Goal: Information Seeking & Learning: Learn about a topic

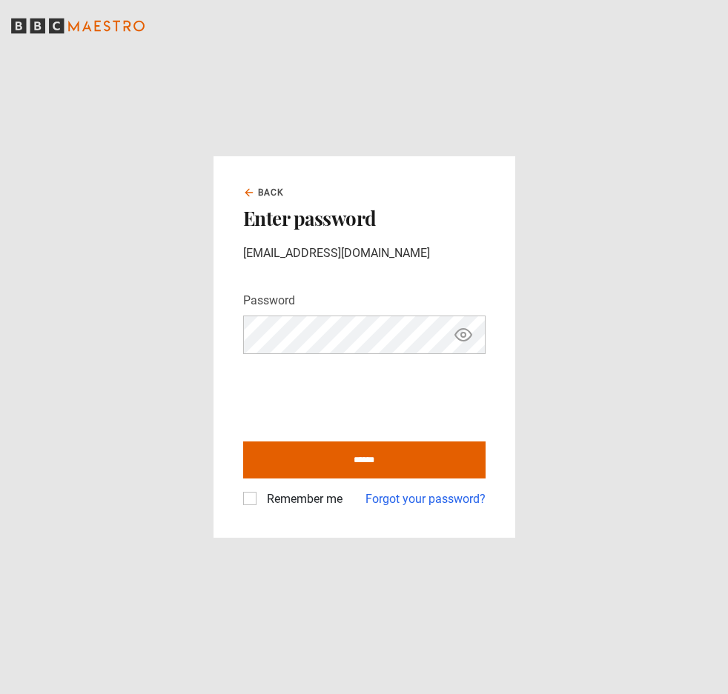
click at [461, 335] on icon "Show password" at bounding box center [463, 335] width 4 height 4
drag, startPoint x: 365, startPoint y: 464, endPoint x: 419, endPoint y: 466, distance: 54.1
click at [366, 464] on input "******" at bounding box center [364, 460] width 242 height 37
type input "**********"
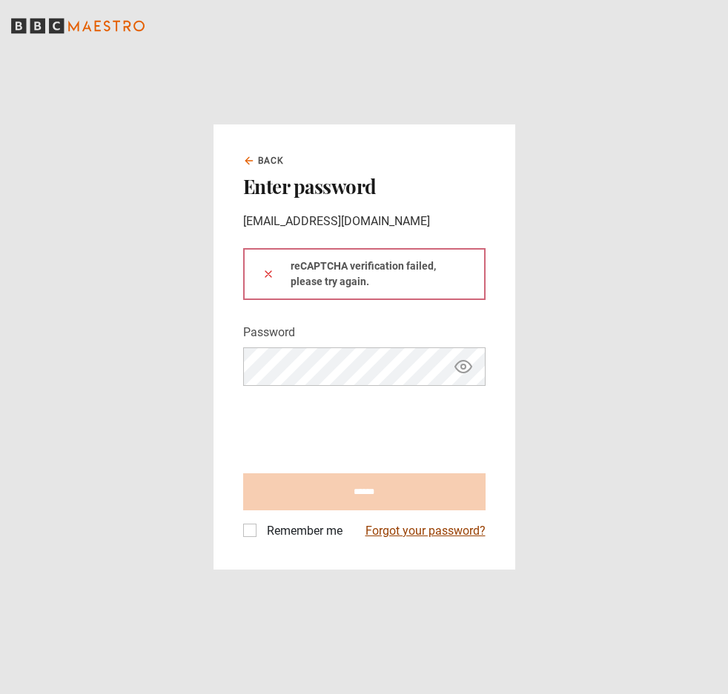
click at [440, 528] on link "Forgot your password?" at bounding box center [425, 531] width 120 height 18
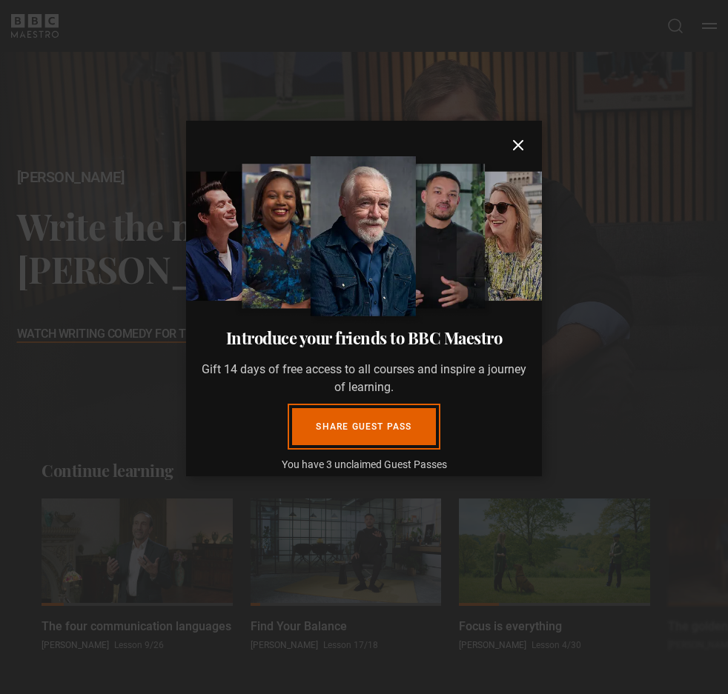
click at [509, 144] on icon "submit" at bounding box center [518, 145] width 18 height 18
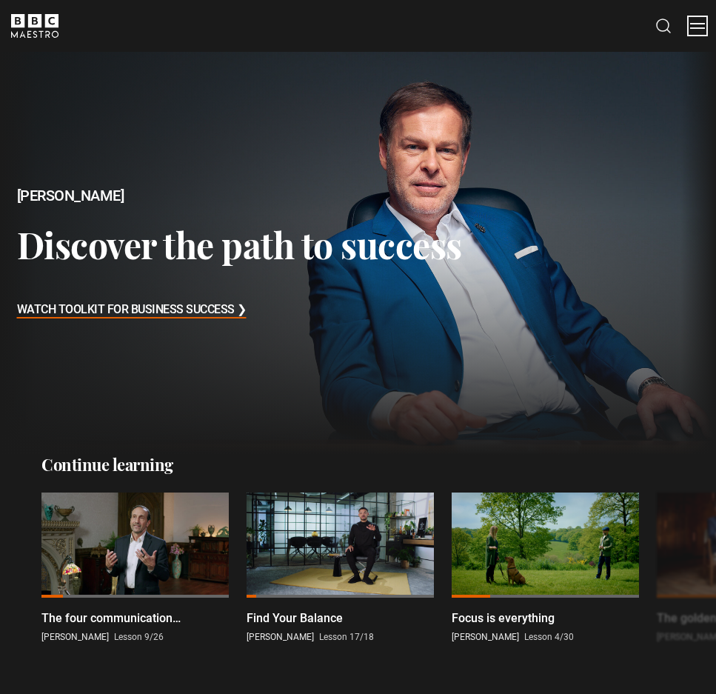
click at [702, 26] on button "Menu" at bounding box center [698, 26] width 15 height 15
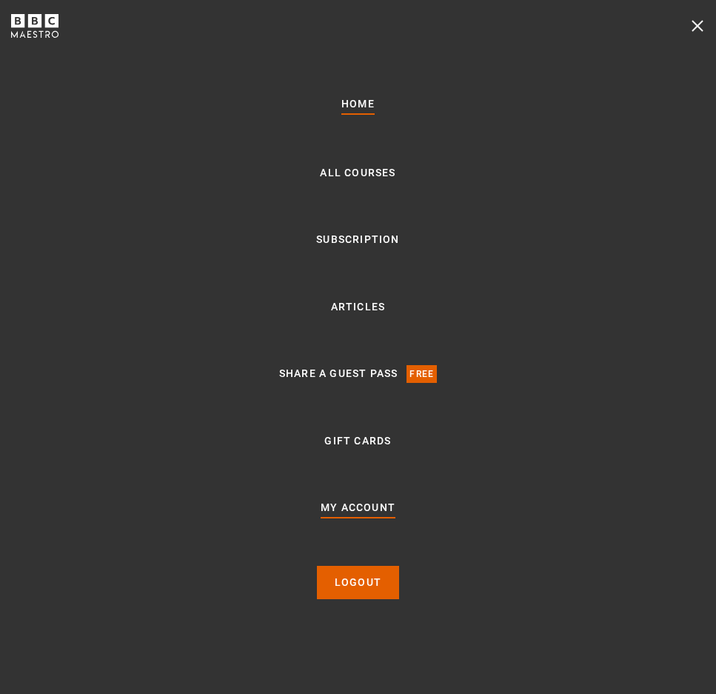
click at [373, 505] on link "My Account" at bounding box center [358, 508] width 75 height 18
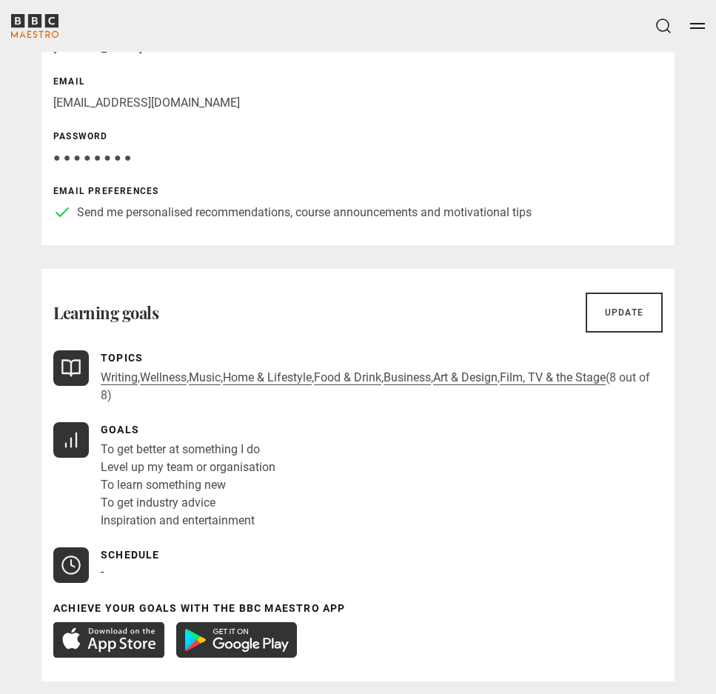
scroll to position [222, 0]
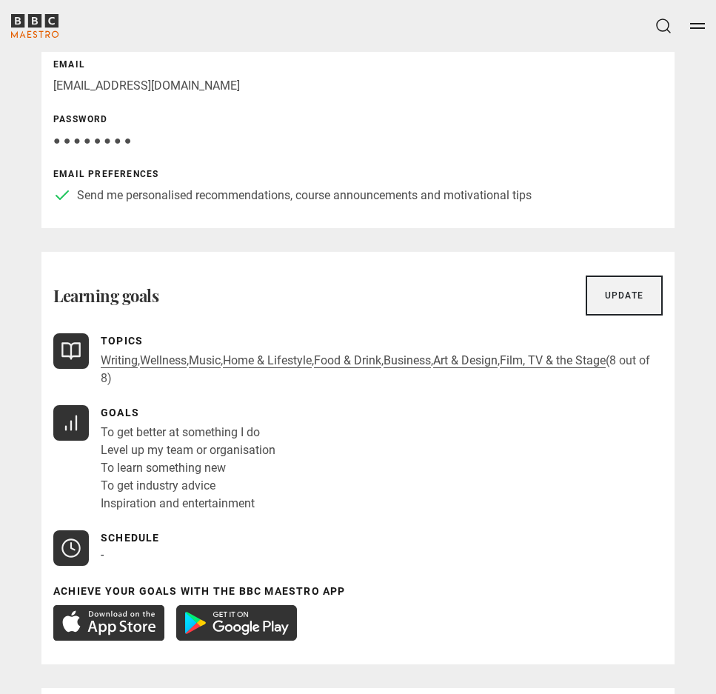
click at [620, 300] on link "Update" at bounding box center [624, 296] width 77 height 40
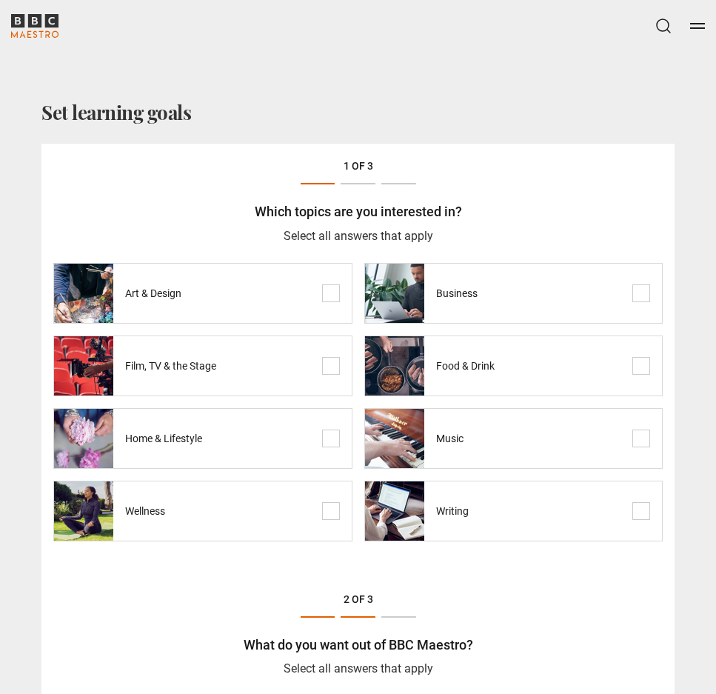
click at [330, 288] on span at bounding box center [331, 294] width 18 height 18
click at [333, 364] on span at bounding box center [331, 366] width 18 height 18
click at [328, 439] on span at bounding box center [331, 439] width 18 height 18
click at [641, 368] on span at bounding box center [642, 366] width 18 height 18
click at [644, 439] on span at bounding box center [642, 439] width 18 height 18
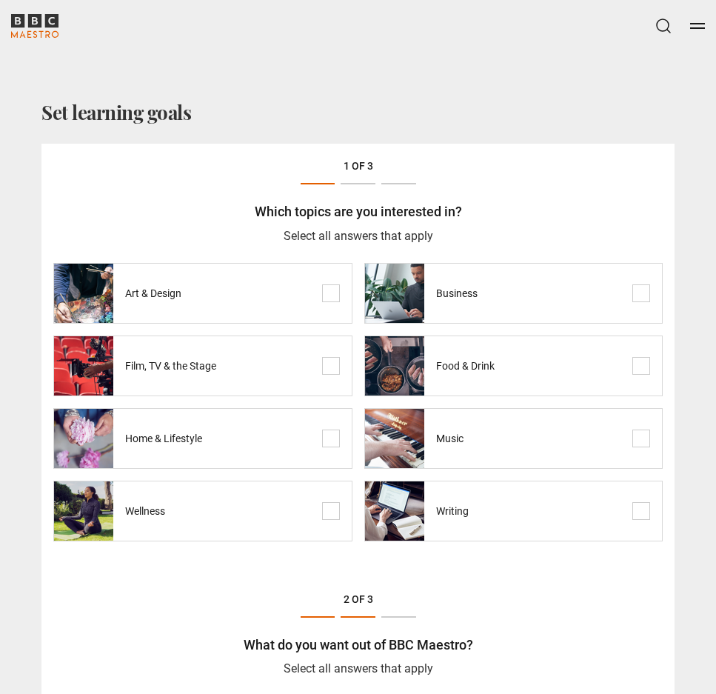
click at [644, 509] on span at bounding box center [642, 511] width 18 height 18
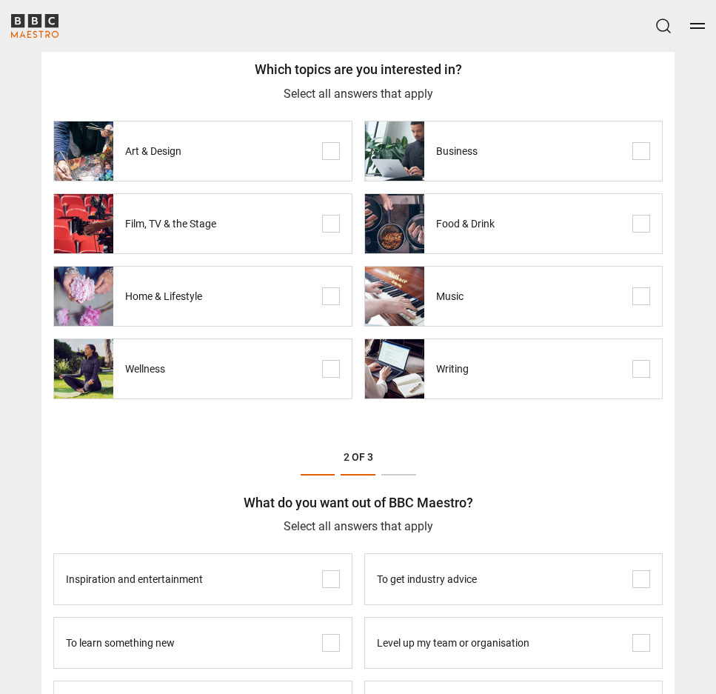
scroll to position [148, 0]
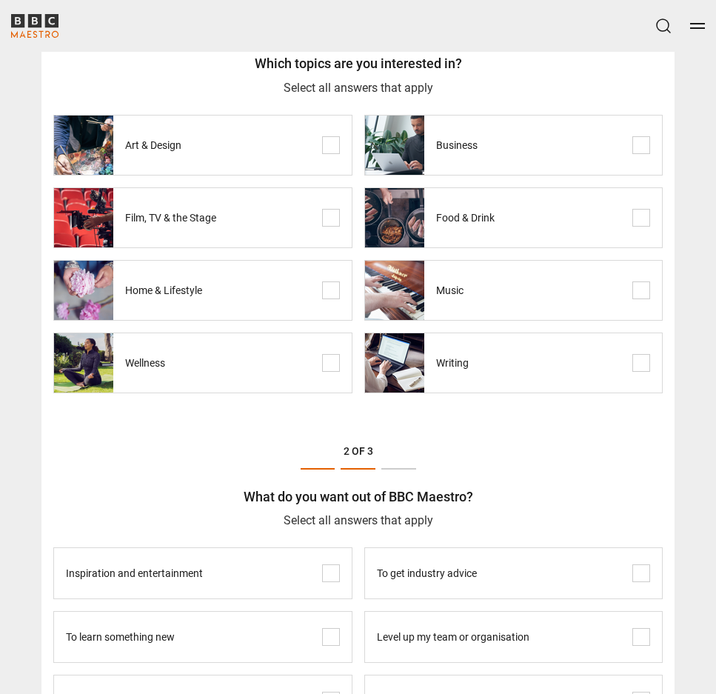
click at [639, 293] on span at bounding box center [642, 291] width 18 height 18
drag, startPoint x: 641, startPoint y: 363, endPoint x: 637, endPoint y: 411, distance: 48.3
click at [641, 364] on span at bounding box center [642, 363] width 18 height 18
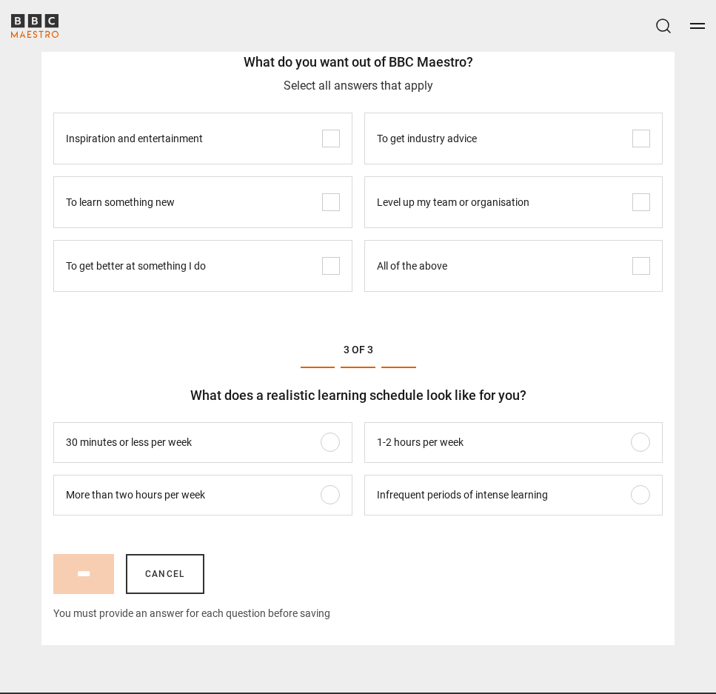
scroll to position [593, 0]
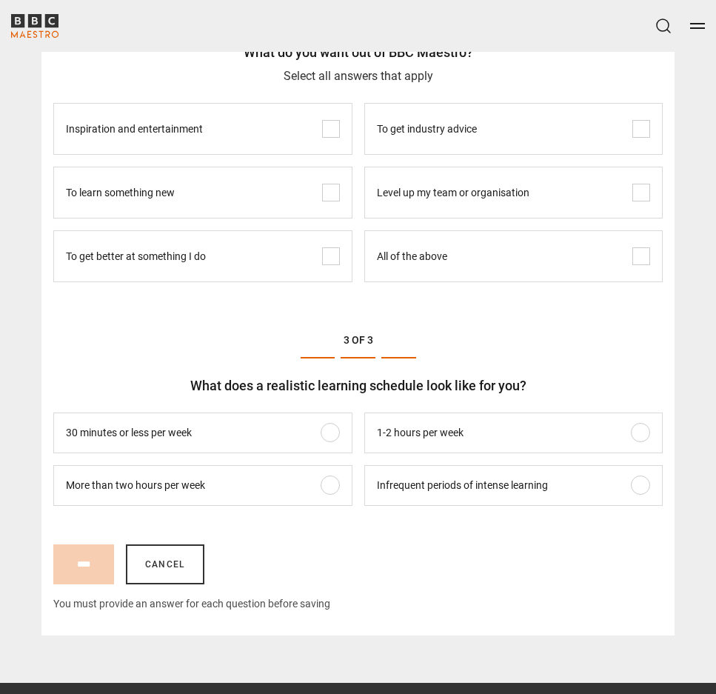
click at [333, 433] on span at bounding box center [331, 433] width 18 height 18
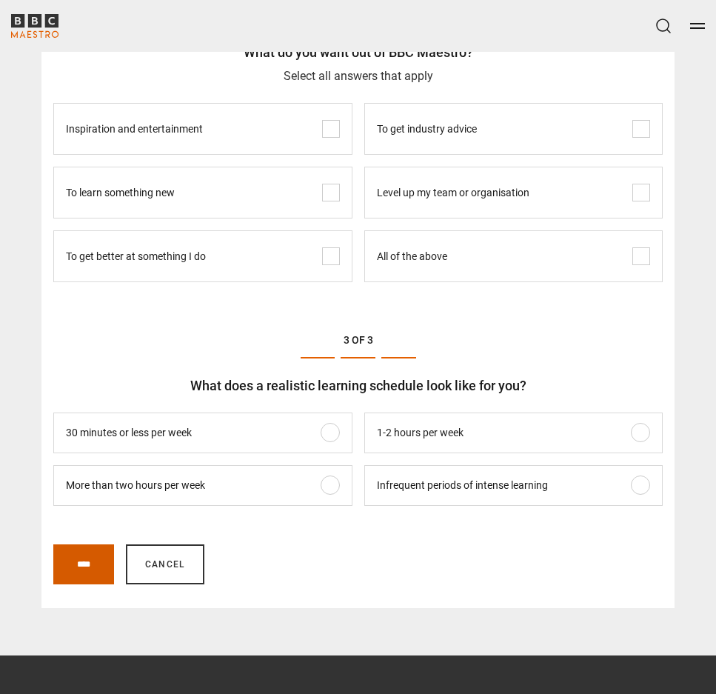
click at [102, 564] on input "****" at bounding box center [83, 565] width 61 height 40
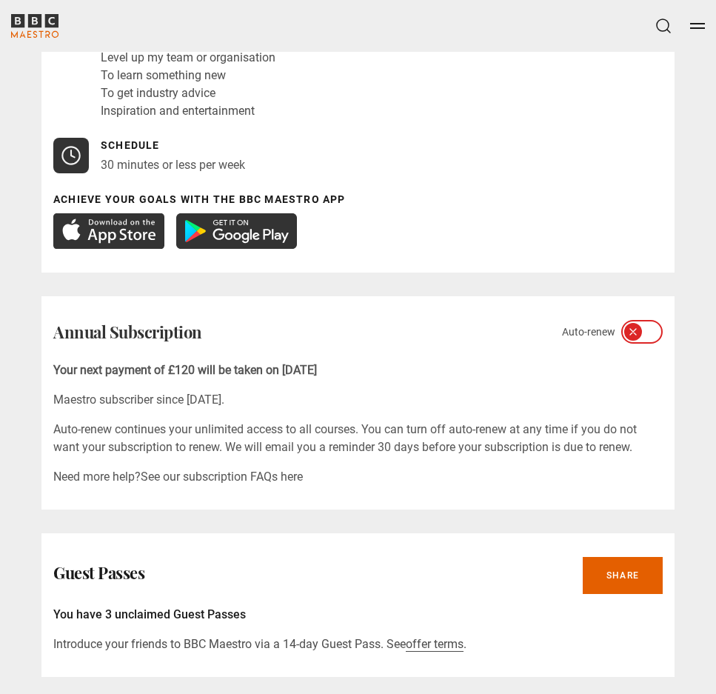
scroll to position [667, 0]
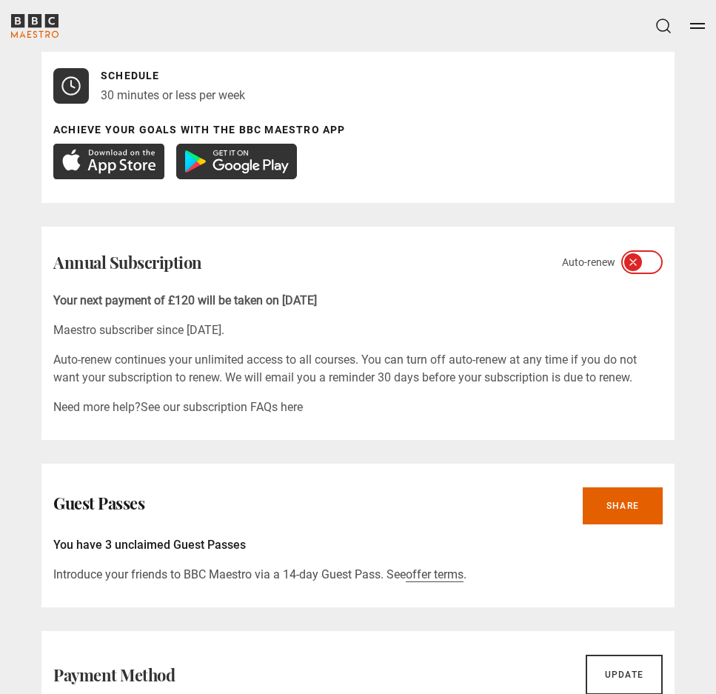
click at [636, 262] on icon at bounding box center [634, 262] width 12 height 12
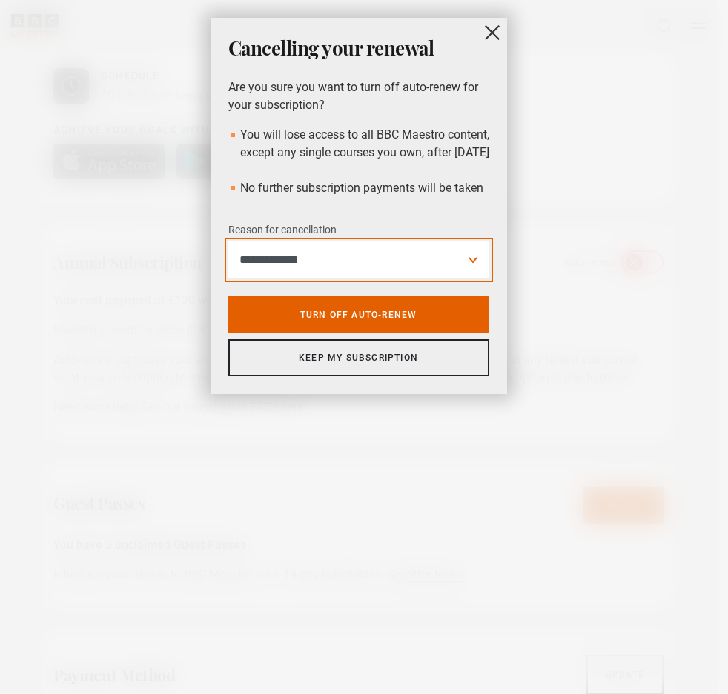
click at [427, 279] on select "**********" at bounding box center [358, 260] width 261 height 37
select select "**********"
click at [228, 259] on select "**********" at bounding box center [358, 260] width 261 height 37
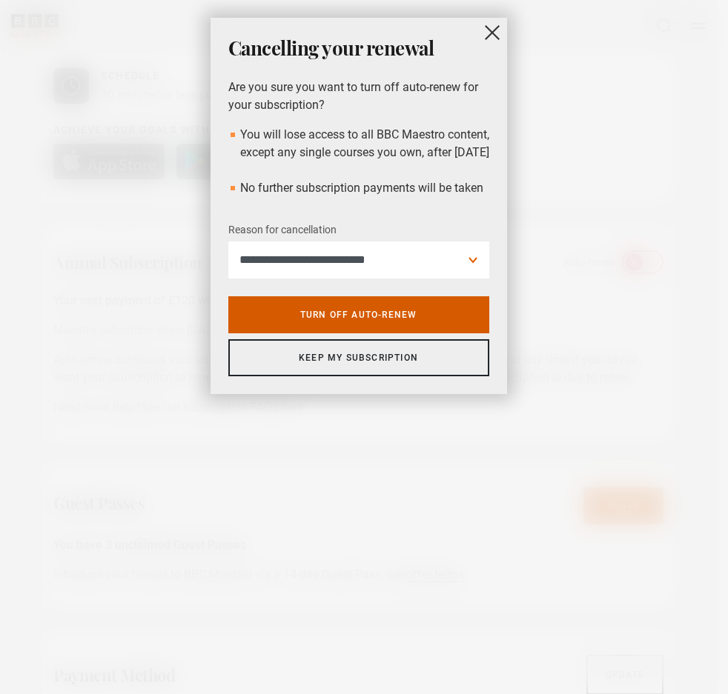
click at [413, 330] on link "Turn off auto-renew" at bounding box center [358, 314] width 261 height 37
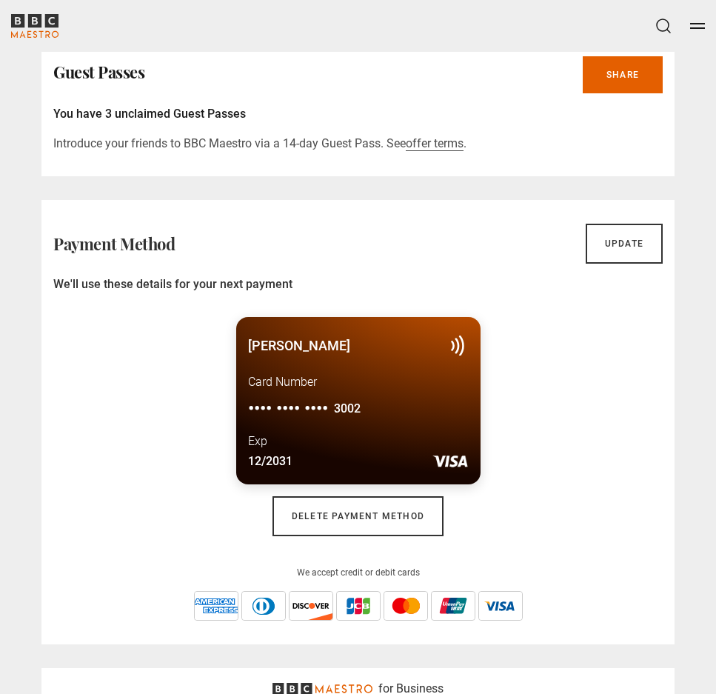
scroll to position [1111, 0]
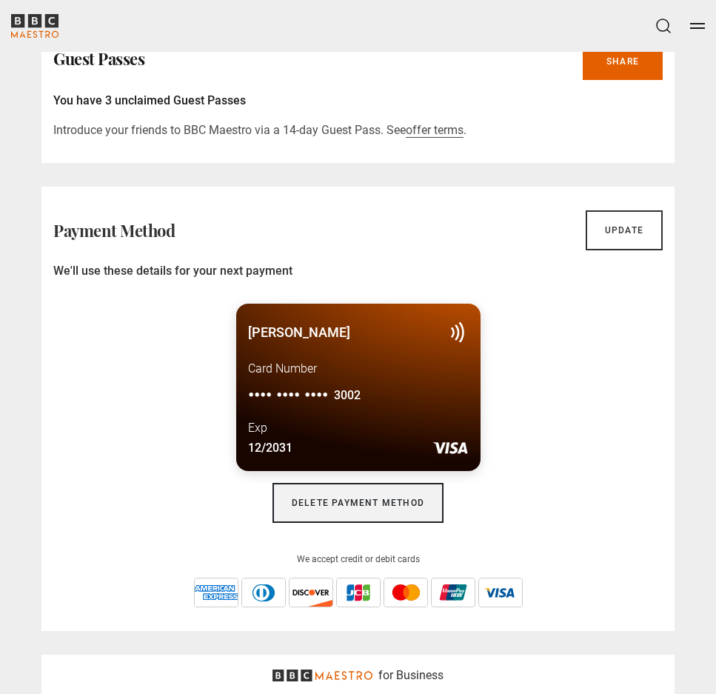
click at [386, 494] on link "Delete payment method" at bounding box center [358, 503] width 171 height 40
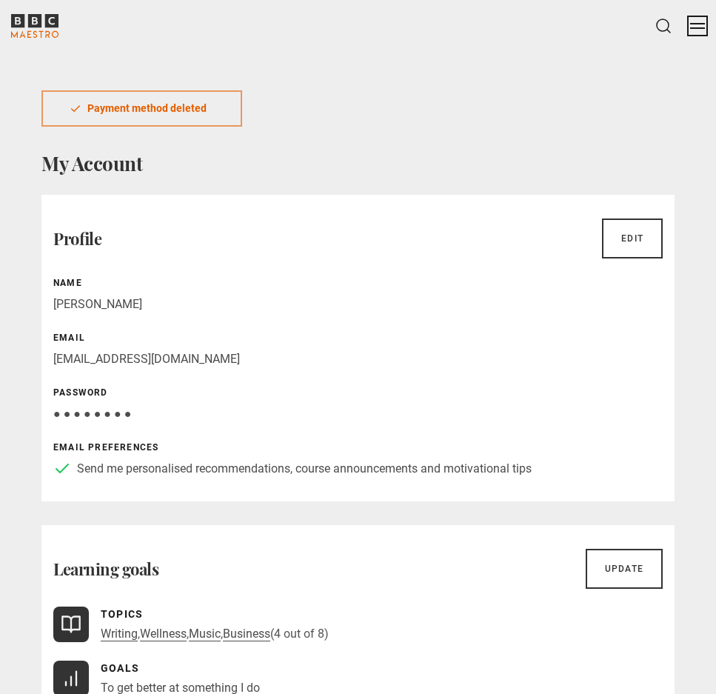
click at [696, 28] on button "Menu" at bounding box center [698, 26] width 15 height 15
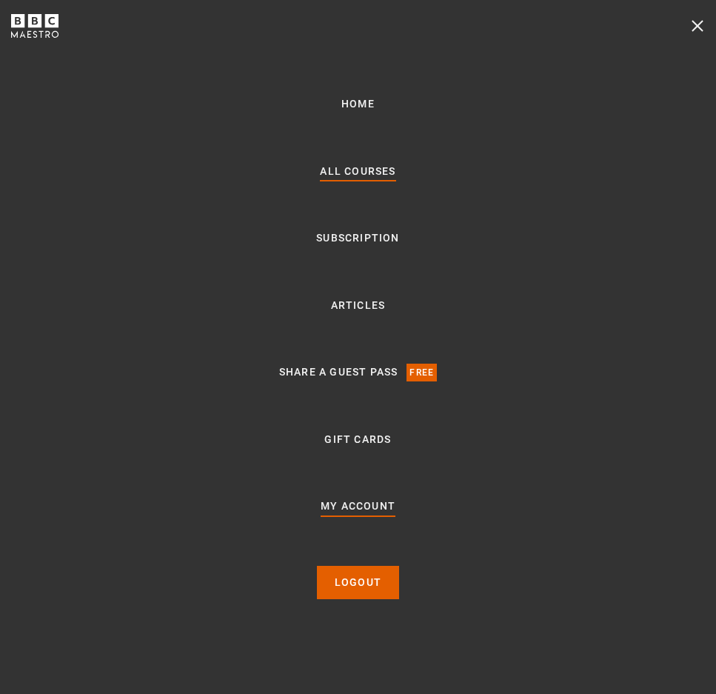
click at [393, 167] on link "All Courses" at bounding box center [358, 172] width 76 height 18
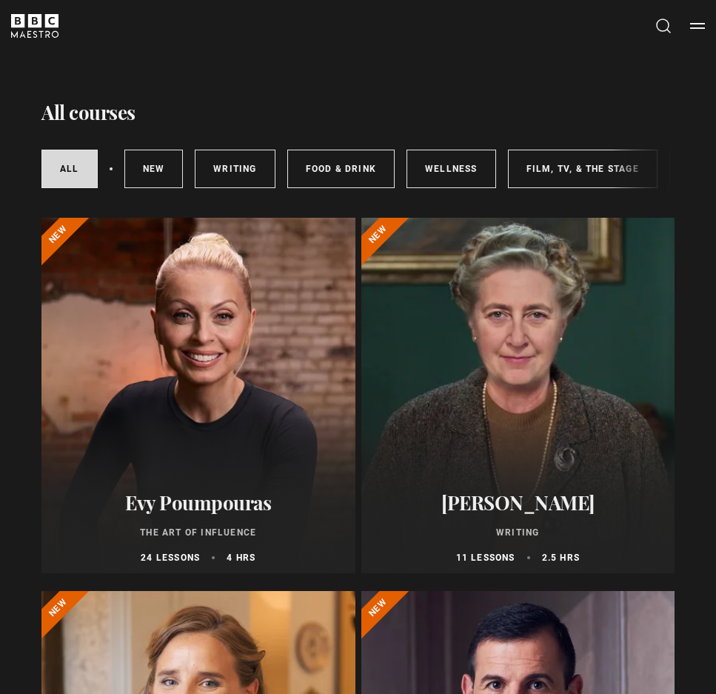
click at [664, 24] on button "Search" at bounding box center [664, 26] width 18 height 19
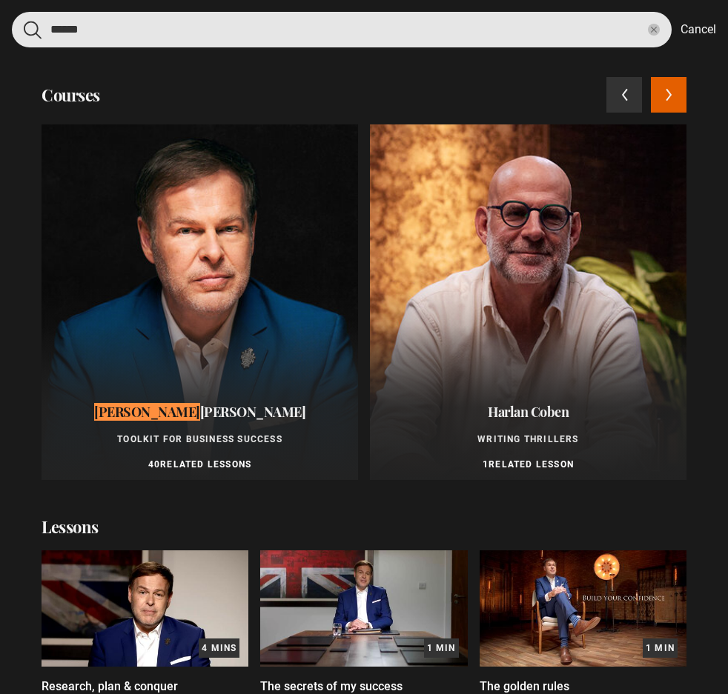
type input "*****"
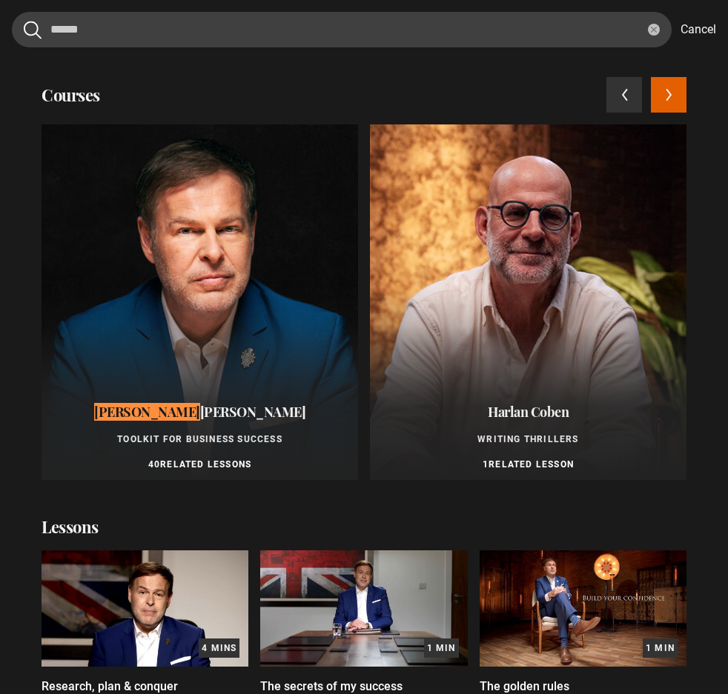
click at [202, 218] on div at bounding box center [199, 302] width 316 height 356
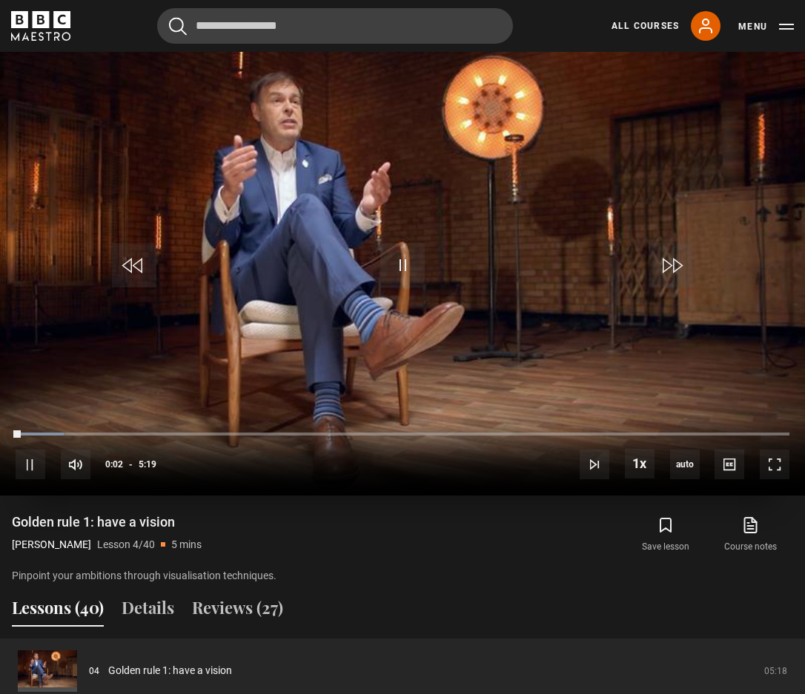
scroll to position [776, 0]
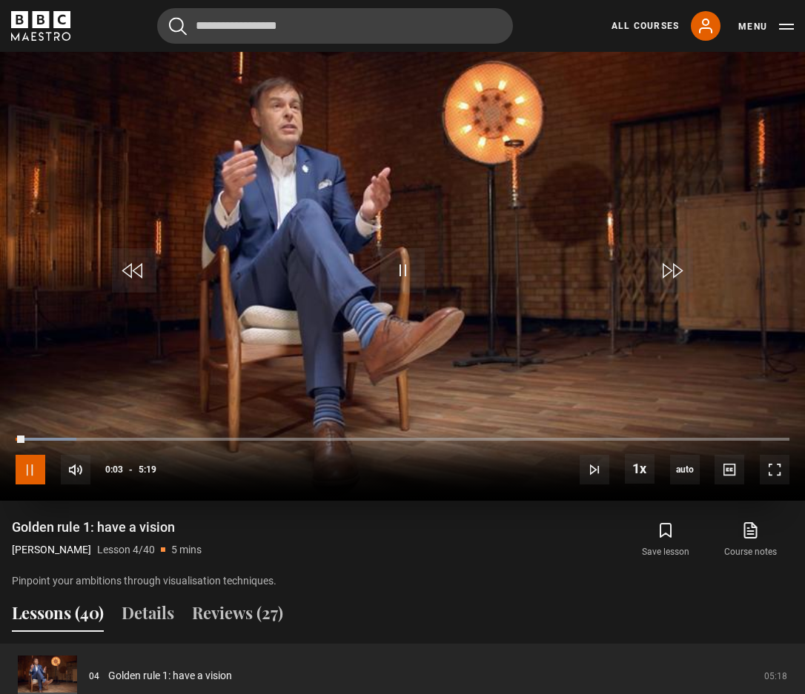
click at [31, 468] on span "Video Player" at bounding box center [31, 470] width 30 height 30
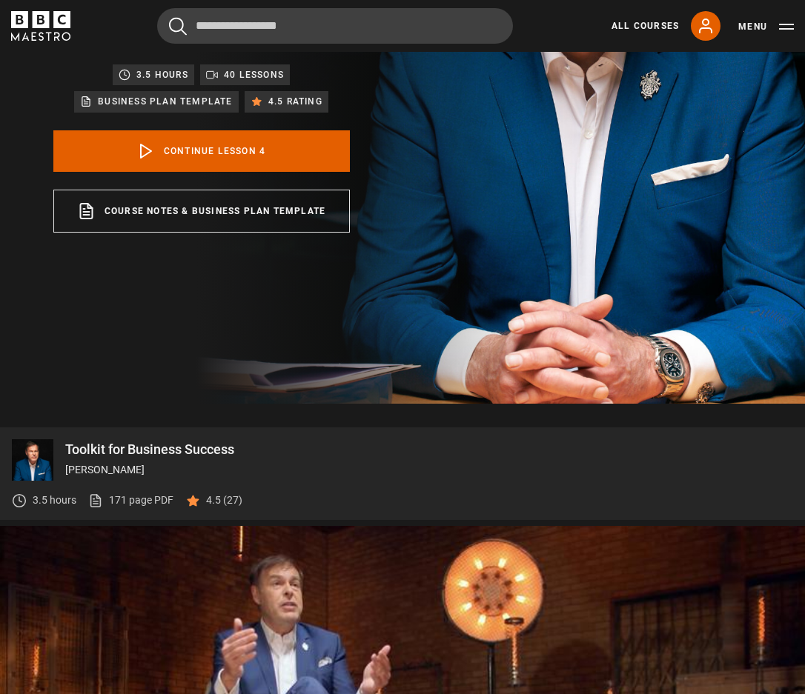
scroll to position [257, 0]
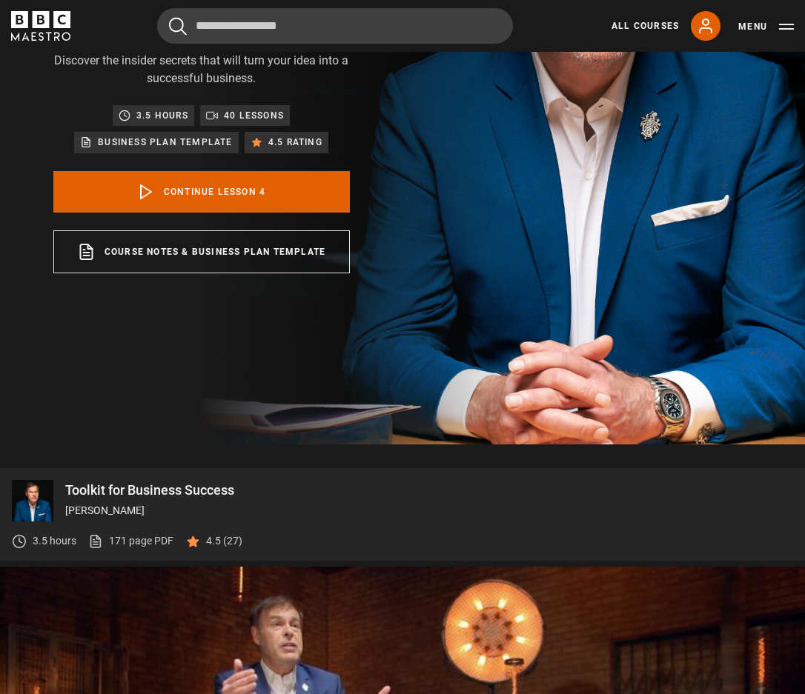
click at [95, 143] on div "Business plan template" at bounding box center [156, 142] width 152 height 15
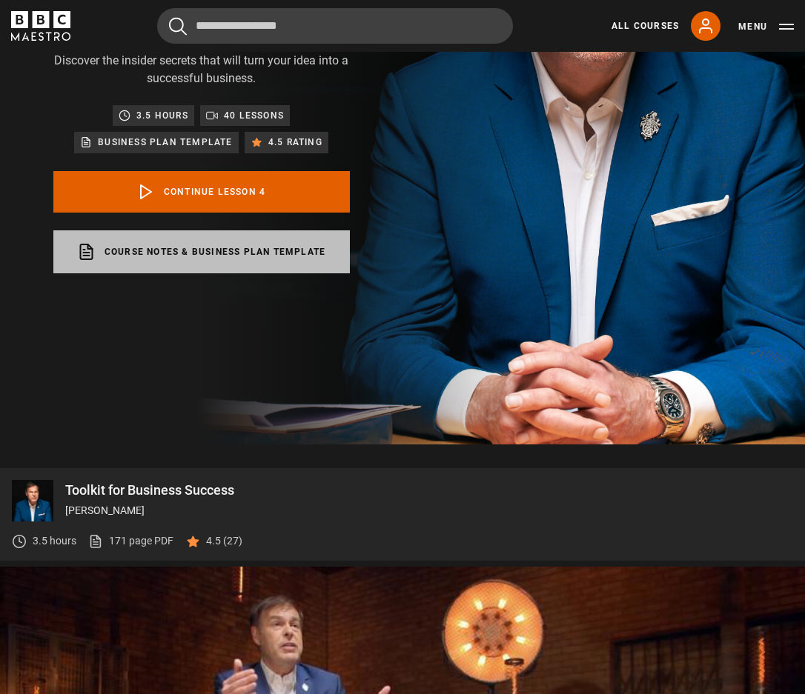
click at [202, 249] on link "Course notes & Business plan template opens in a new tab" at bounding box center [201, 251] width 296 height 43
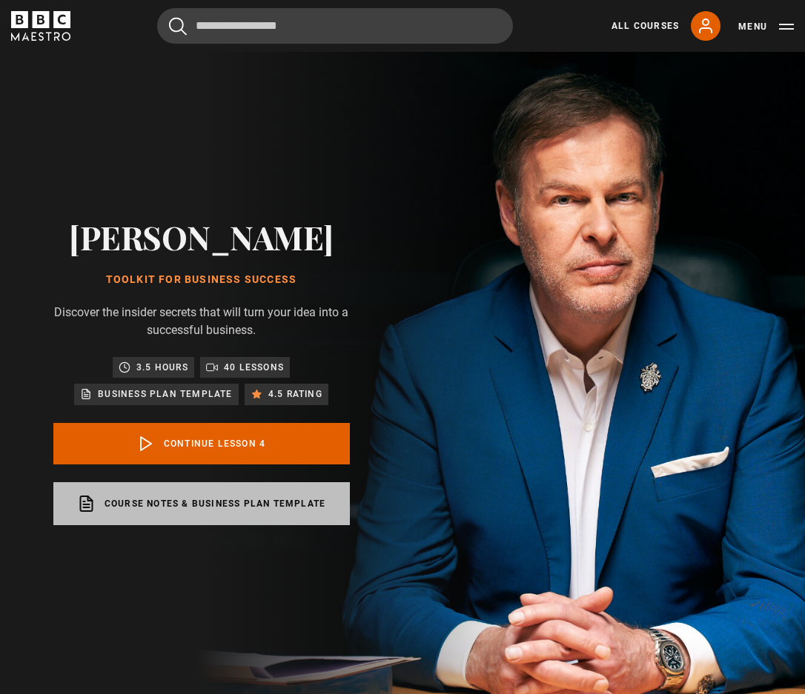
scroll to position [0, 0]
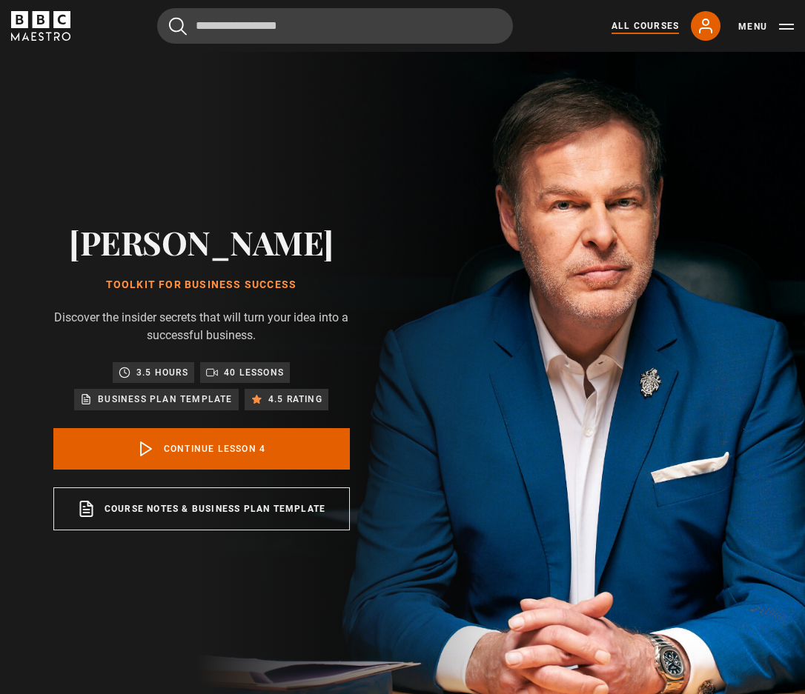
click at [648, 30] on link "All Courses" at bounding box center [644, 25] width 67 height 13
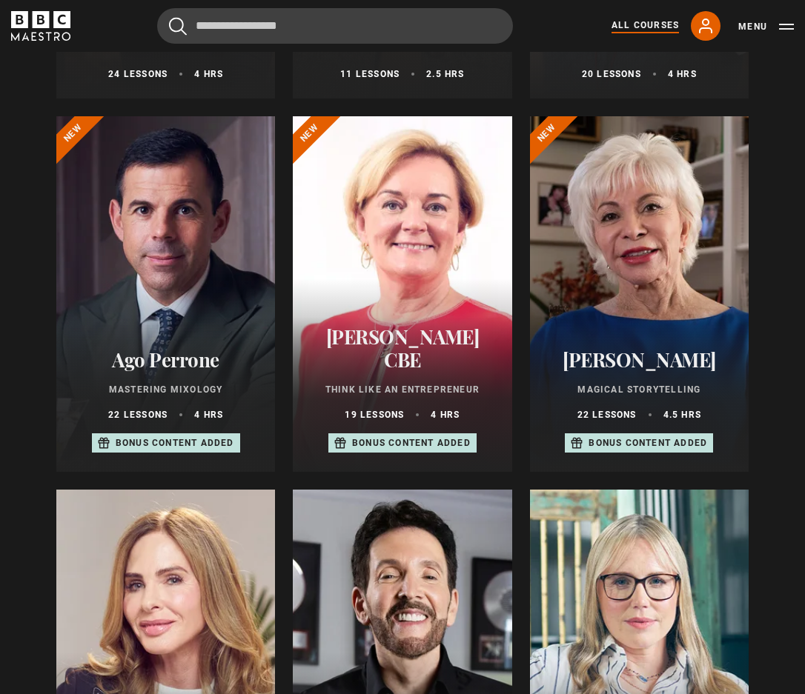
scroll to position [519, 0]
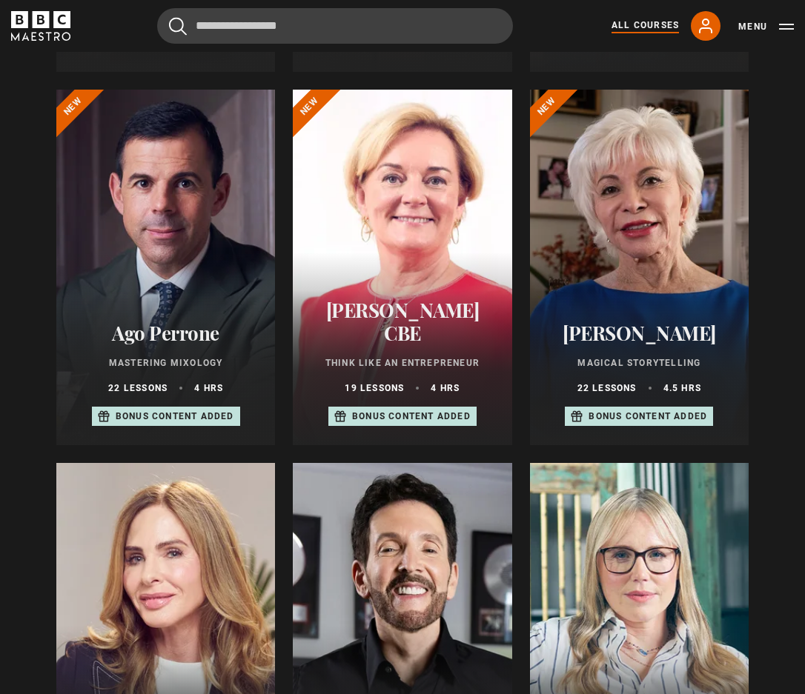
click at [396, 310] on div "Jo Malone CBE Think Like an Entrepreneur 19 lessons 4 hrs Bonus content added" at bounding box center [402, 363] width 219 height 164
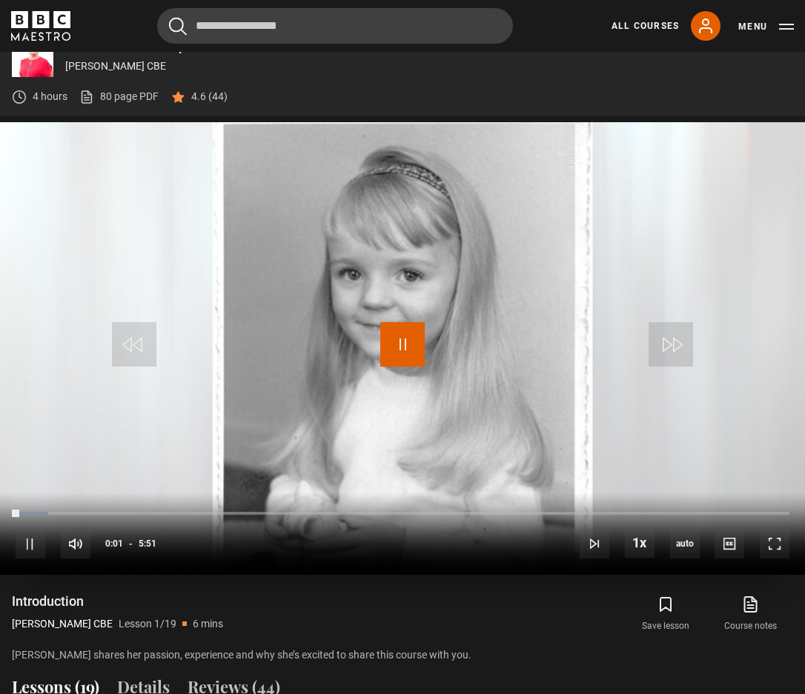
click at [402, 339] on span "Video Player" at bounding box center [402, 344] width 44 height 44
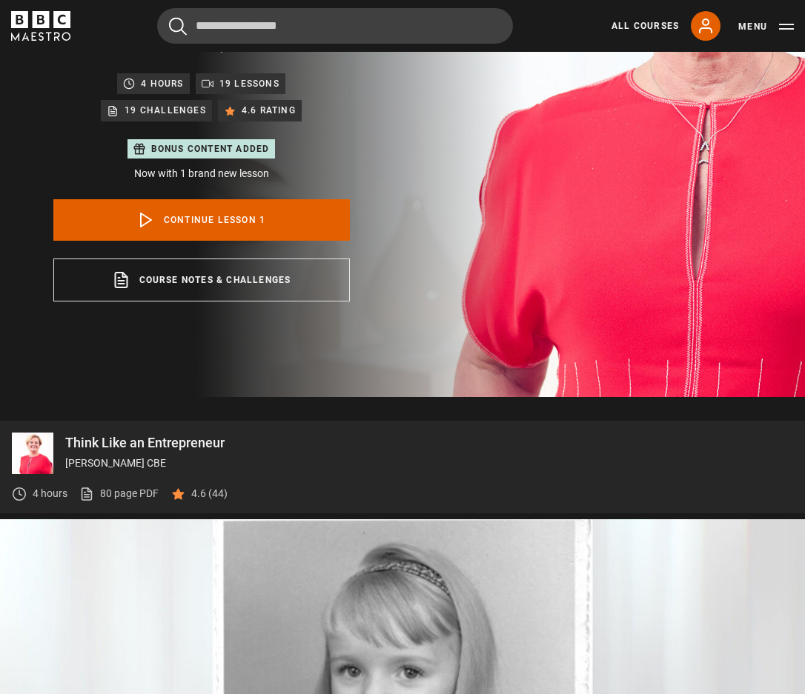
scroll to position [287, 0]
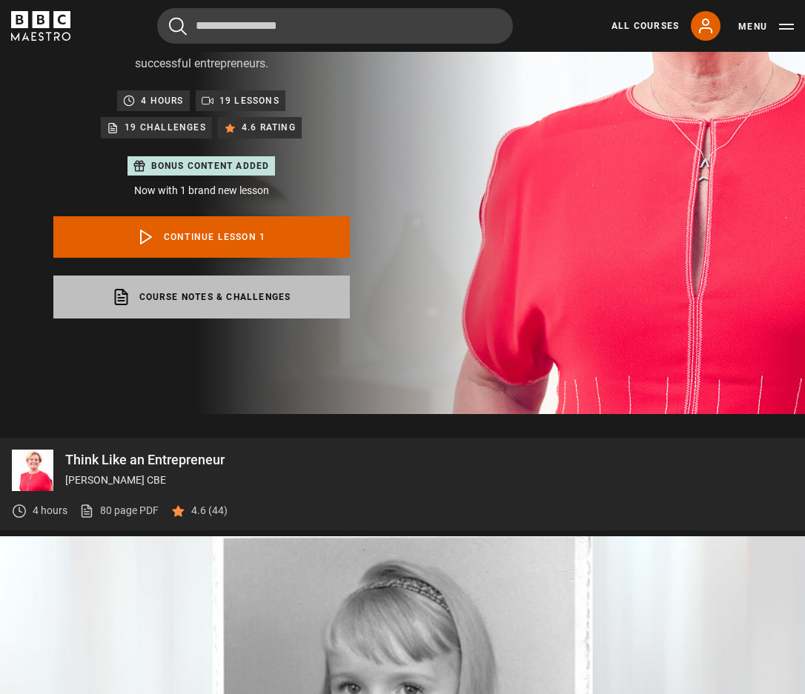
click at [210, 285] on link "Course notes & Challenges opens in a new tab" at bounding box center [201, 297] width 296 height 43
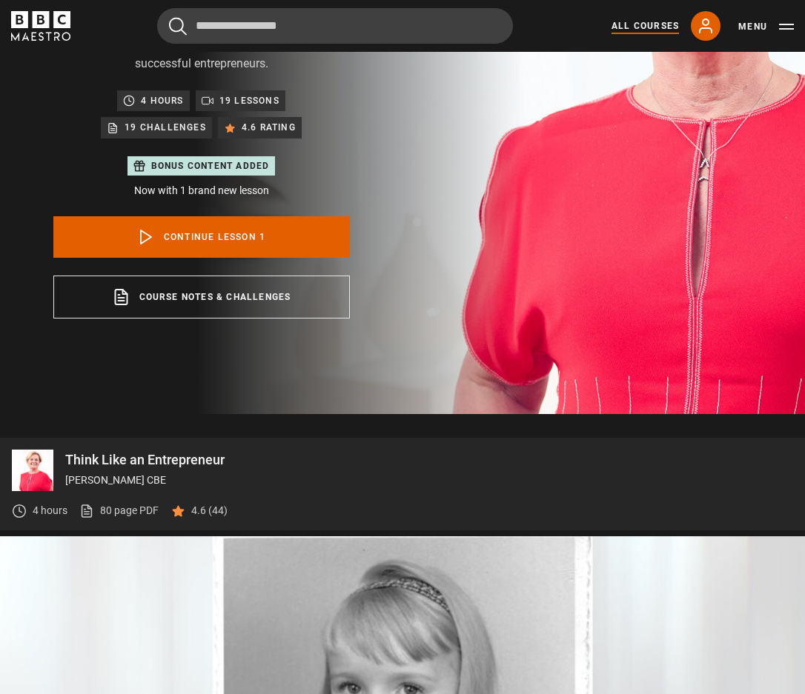
click at [659, 24] on link "All Courses" at bounding box center [644, 25] width 67 height 13
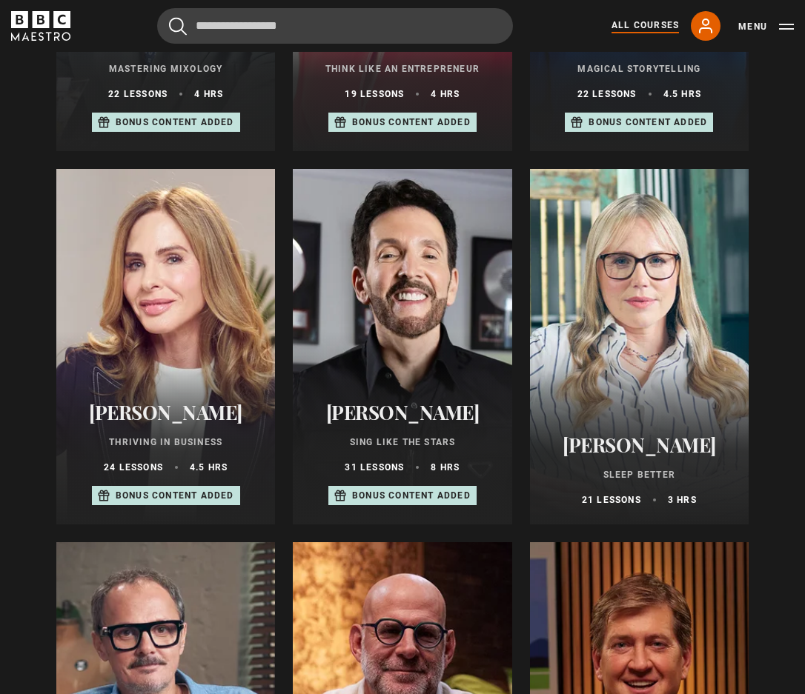
scroll to position [815, 0]
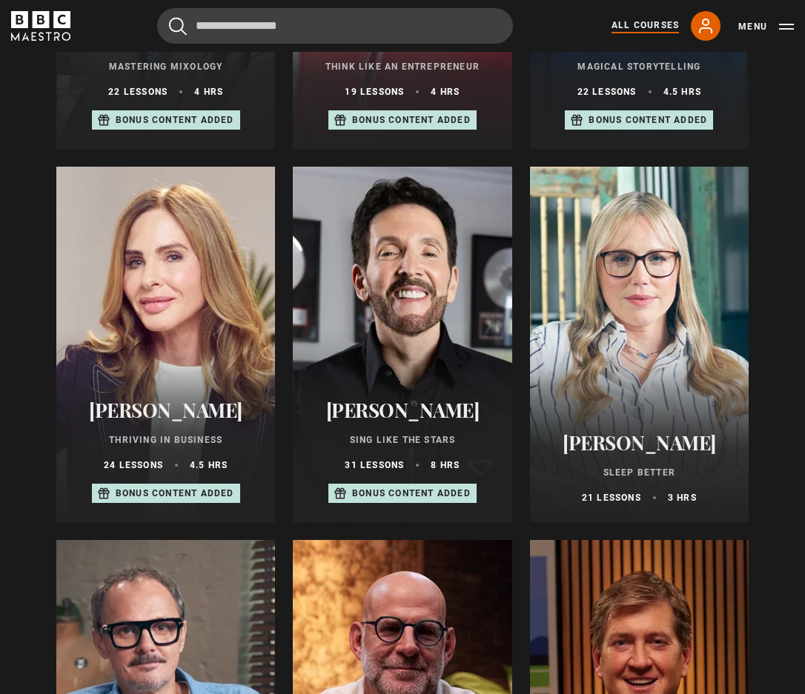
click at [181, 499] on p "Bonus content added" at bounding box center [175, 493] width 119 height 13
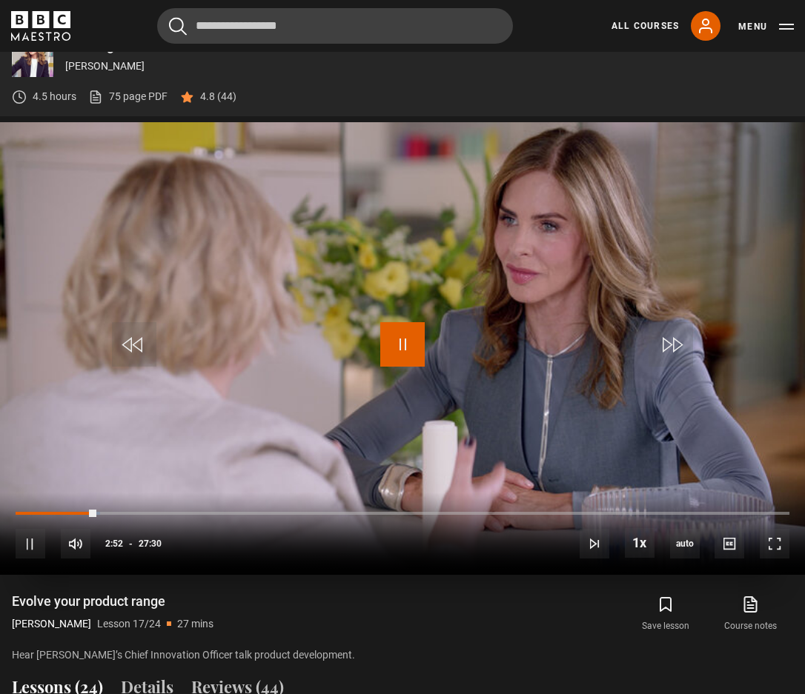
click at [405, 344] on span "Video Player" at bounding box center [402, 344] width 44 height 44
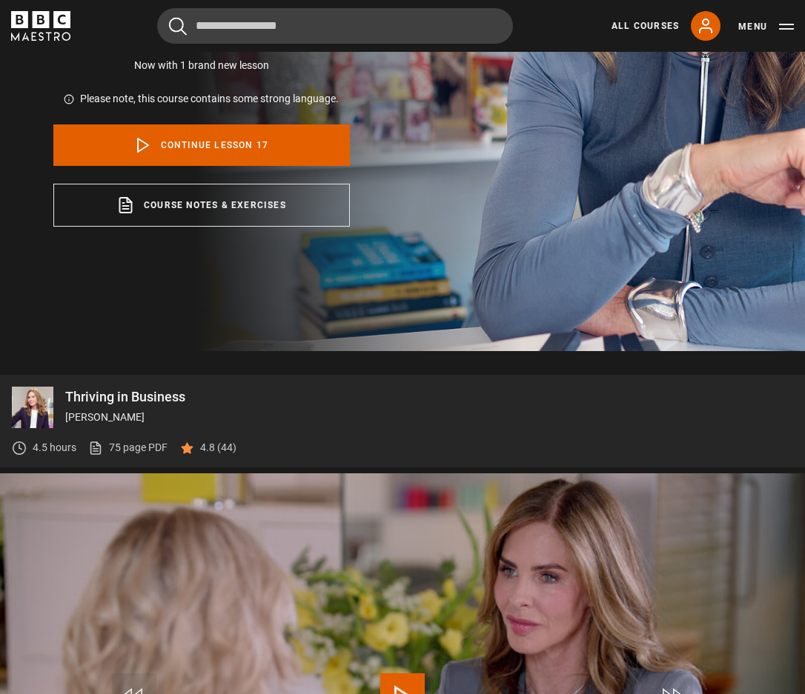
scroll to position [331, 0]
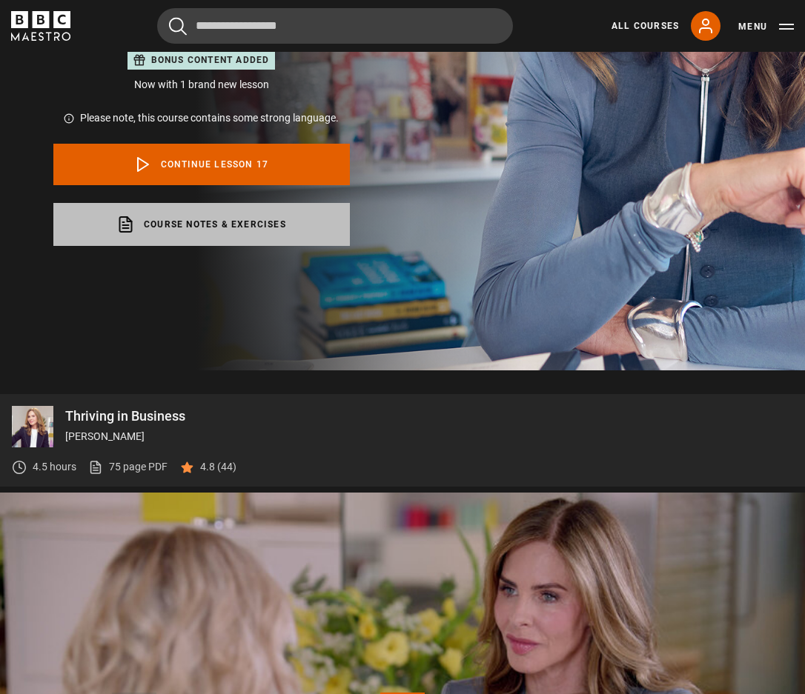
click at [179, 219] on link "Course notes & exercises opens in a new tab" at bounding box center [201, 224] width 296 height 43
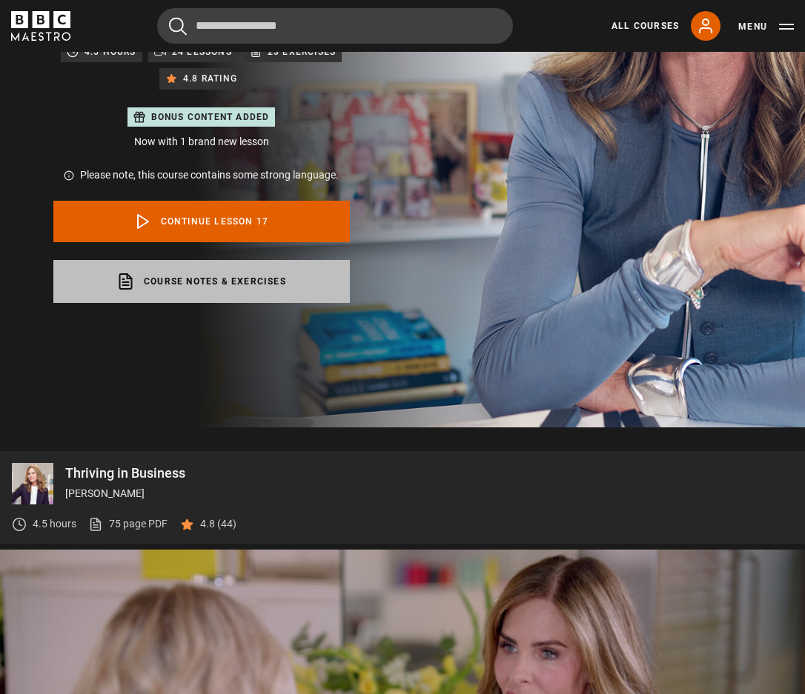
scroll to position [183, 0]
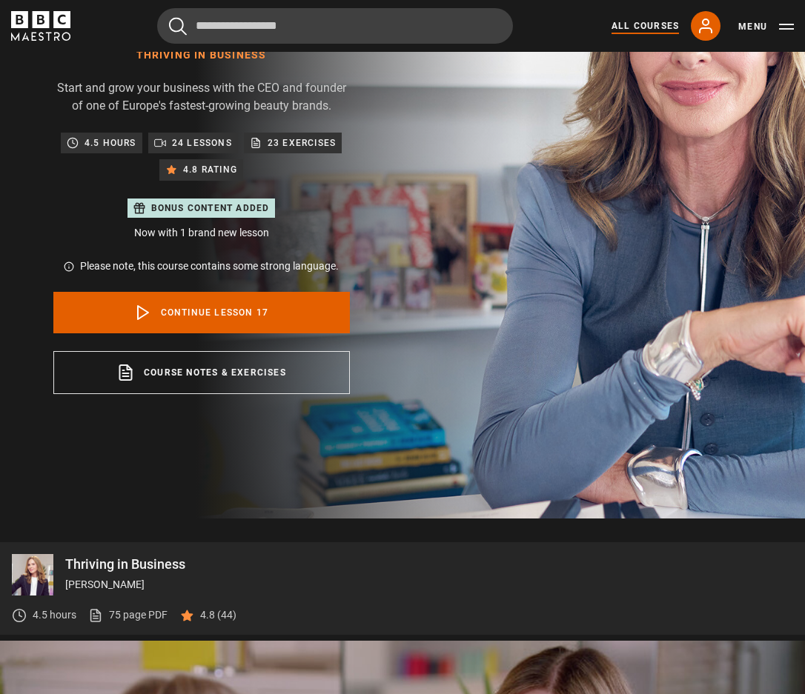
click at [621, 31] on link "All Courses" at bounding box center [644, 25] width 67 height 13
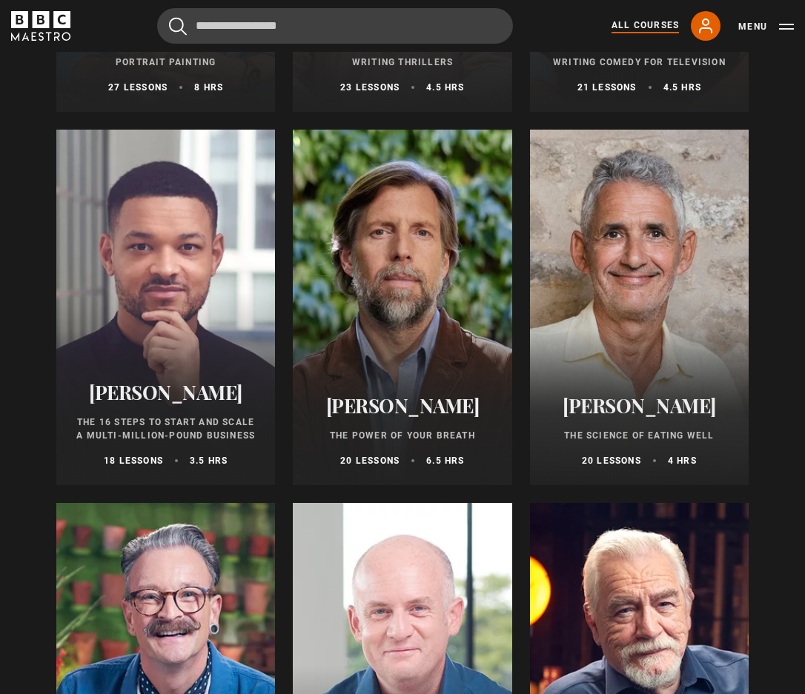
scroll to position [1630, 0]
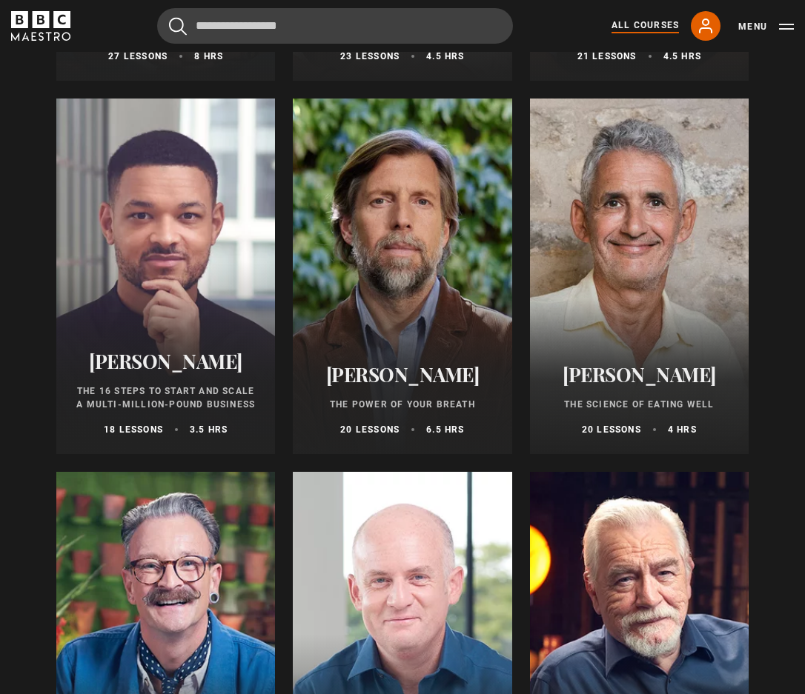
click at [215, 302] on div at bounding box center [165, 277] width 219 height 356
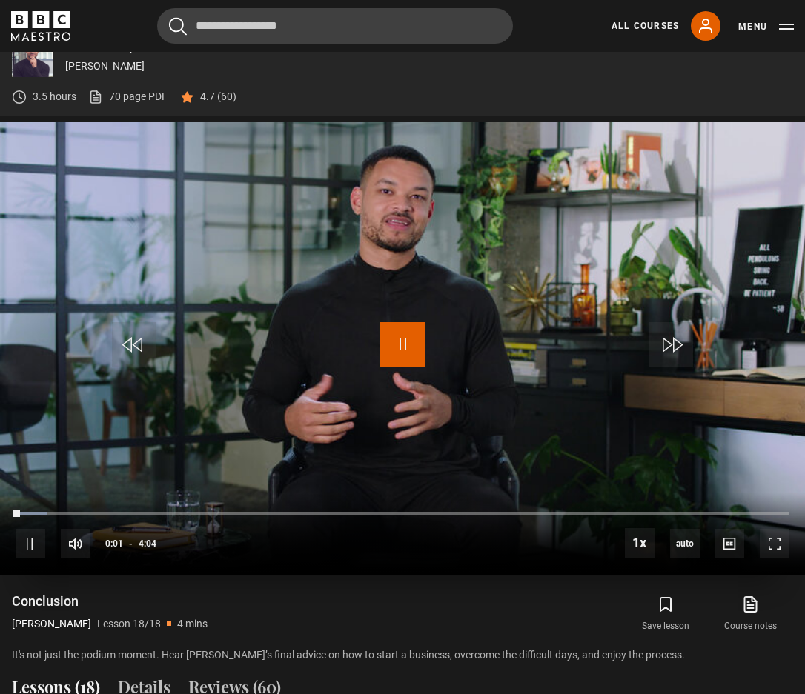
click at [393, 349] on span "Video Player" at bounding box center [402, 344] width 44 height 44
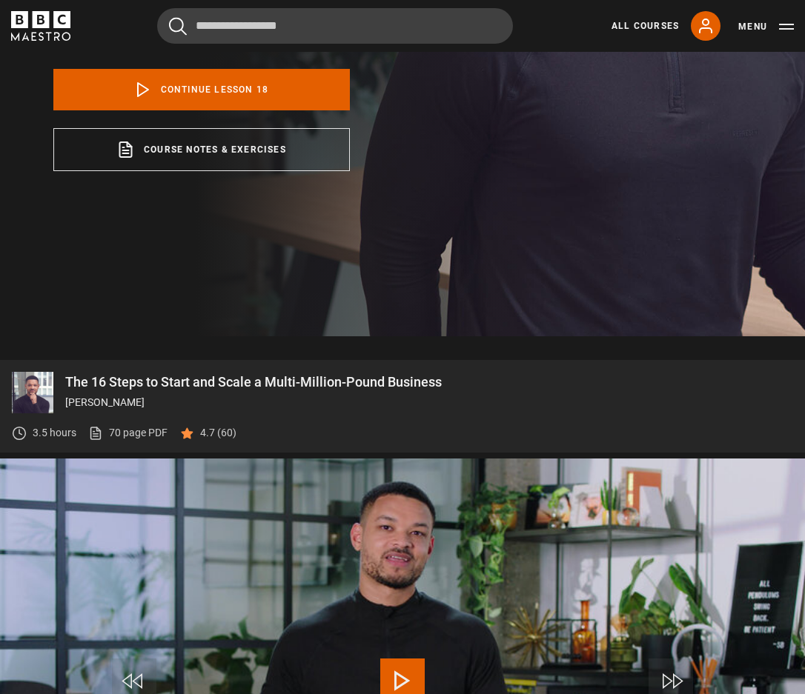
scroll to position [331, 0]
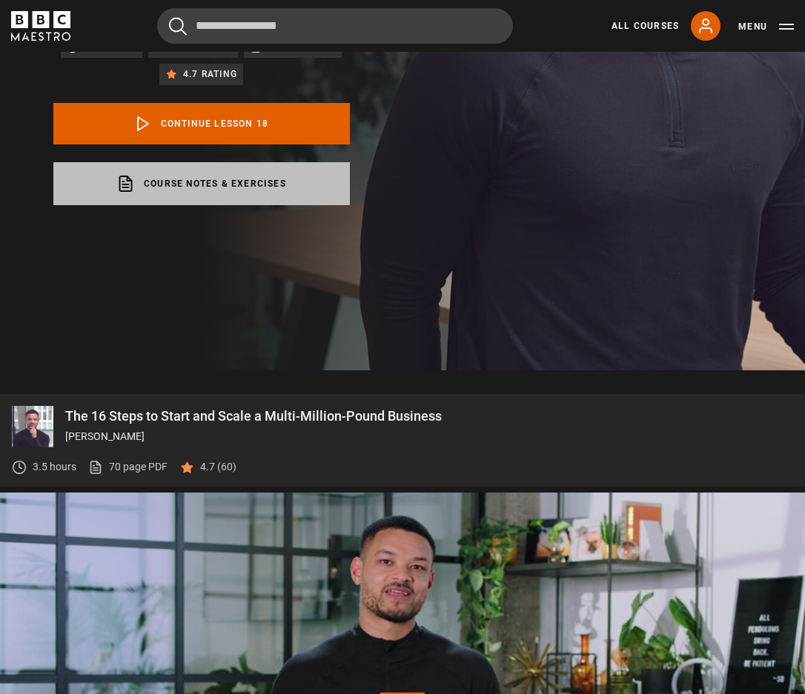
click at [272, 196] on link "Course notes & exercises opens in a new tab" at bounding box center [201, 183] width 296 height 43
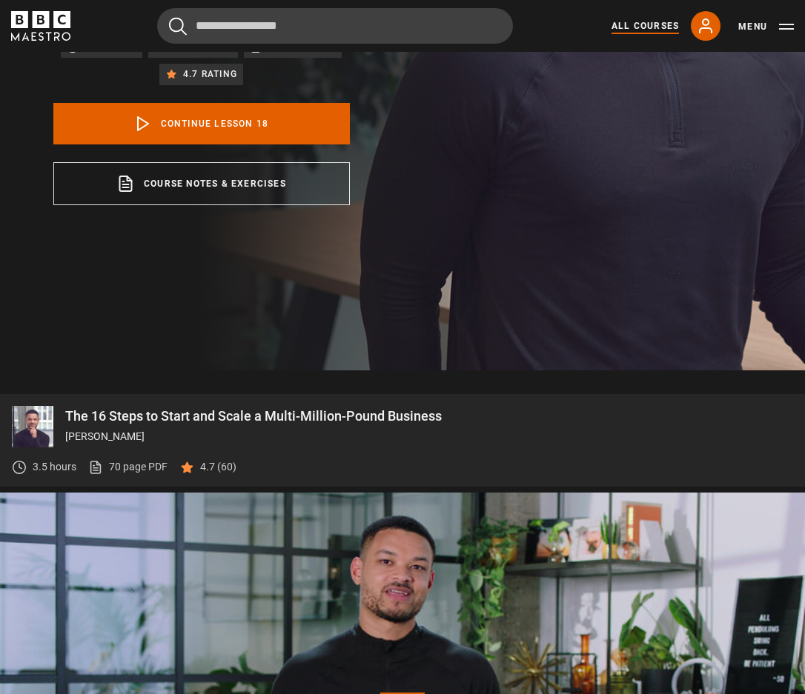
click at [628, 21] on link "All Courses" at bounding box center [644, 25] width 67 height 13
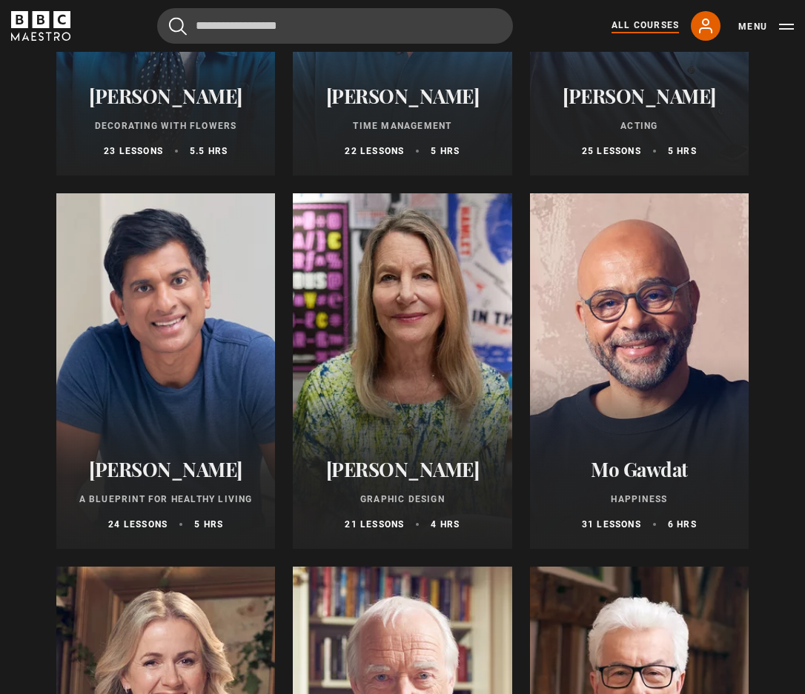
scroll to position [2297, 0]
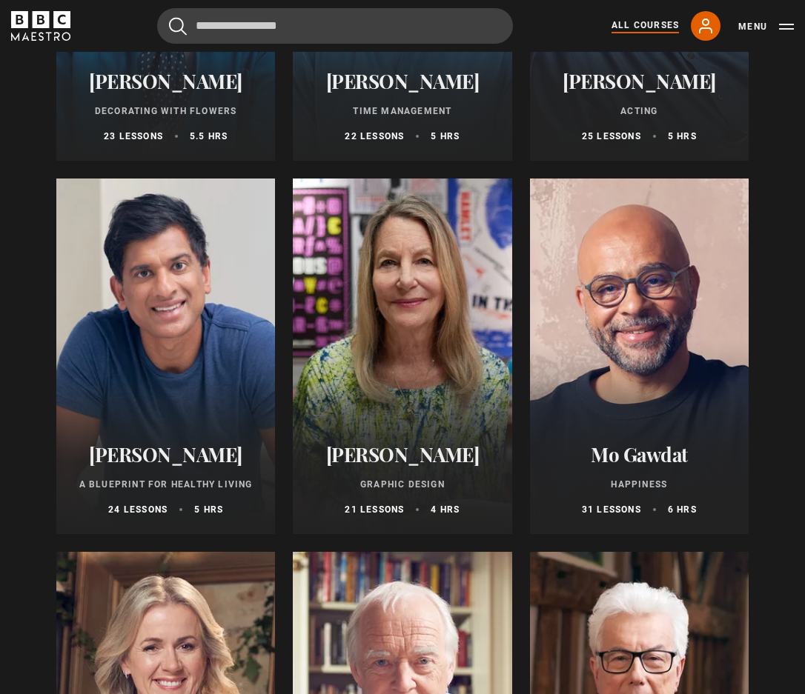
click at [662, 300] on div at bounding box center [639, 357] width 219 height 356
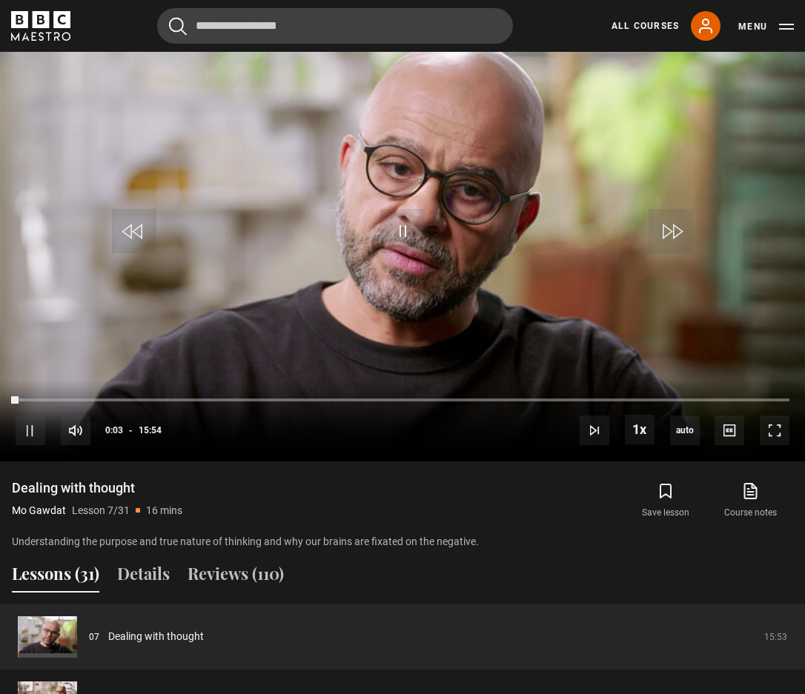
scroll to position [628, 0]
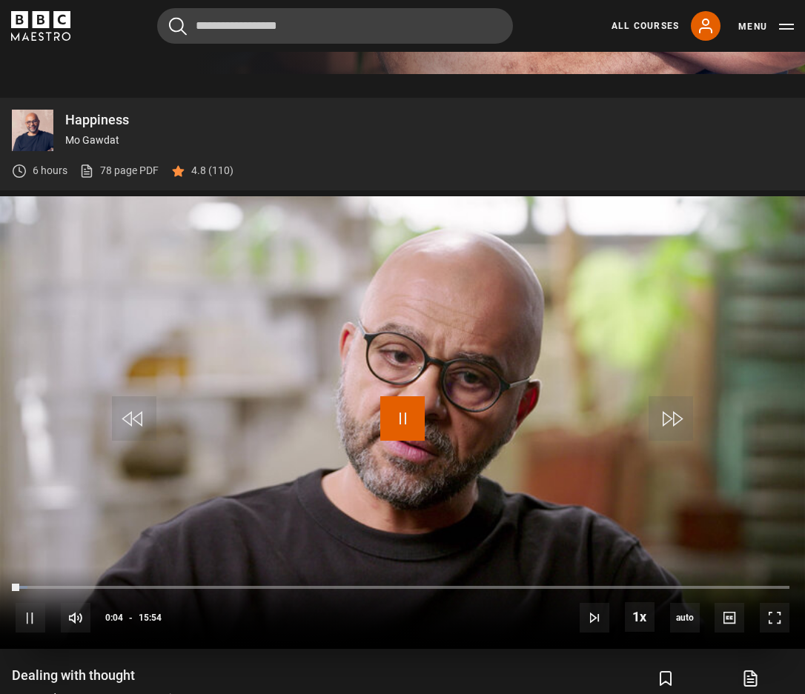
click at [413, 412] on span "Video Player" at bounding box center [402, 418] width 44 height 44
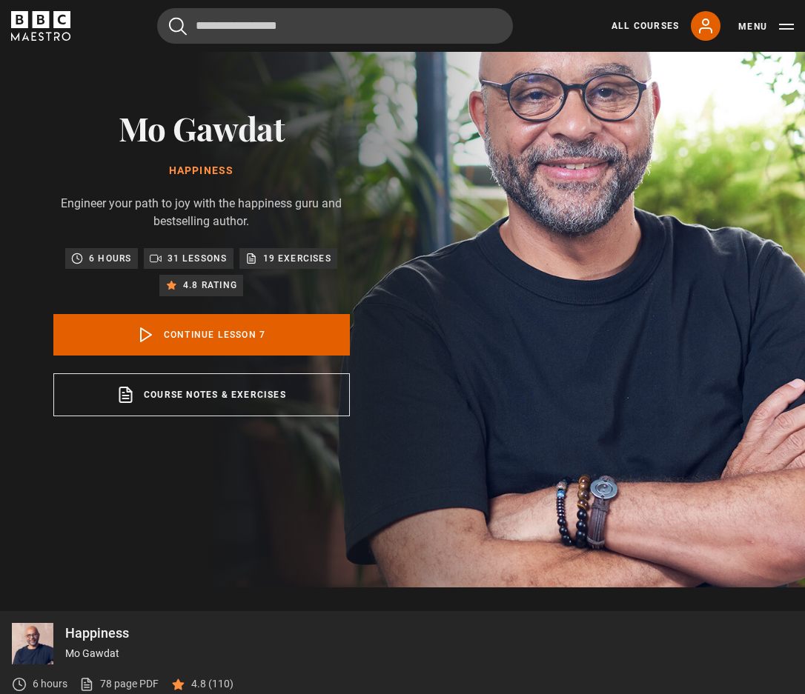
scroll to position [109, 0]
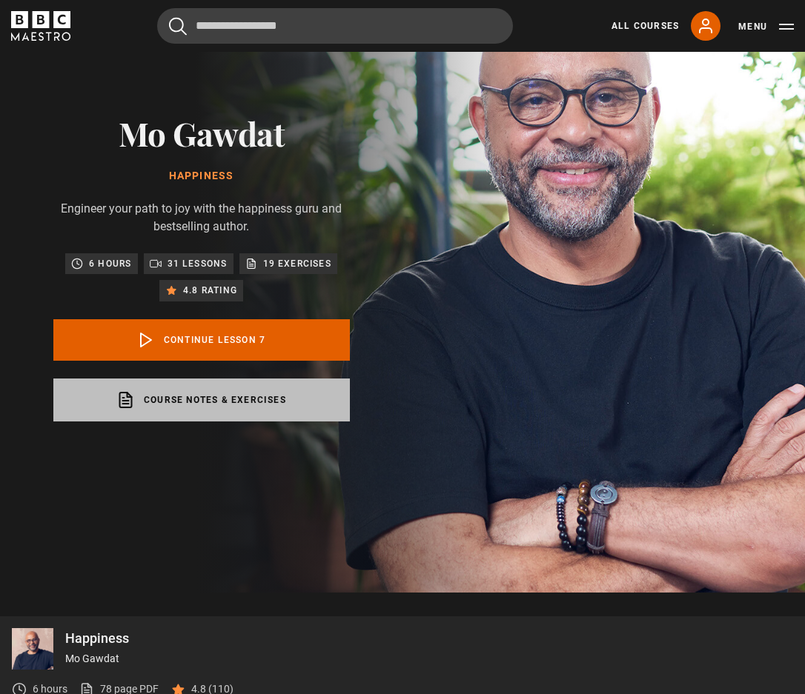
click at [274, 396] on link "Course notes & exercises opens in a new tab" at bounding box center [201, 400] width 296 height 43
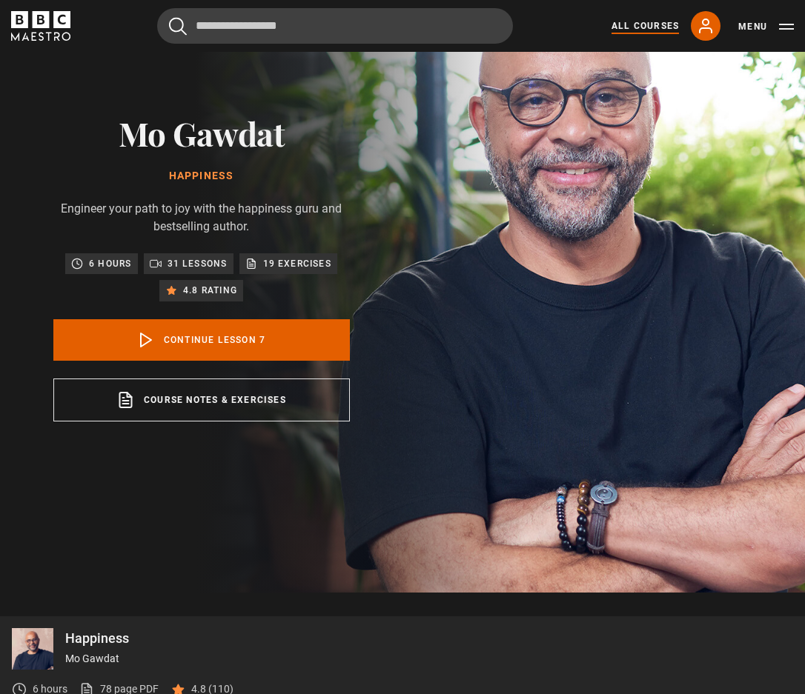
click at [652, 24] on link "All Courses" at bounding box center [644, 25] width 67 height 13
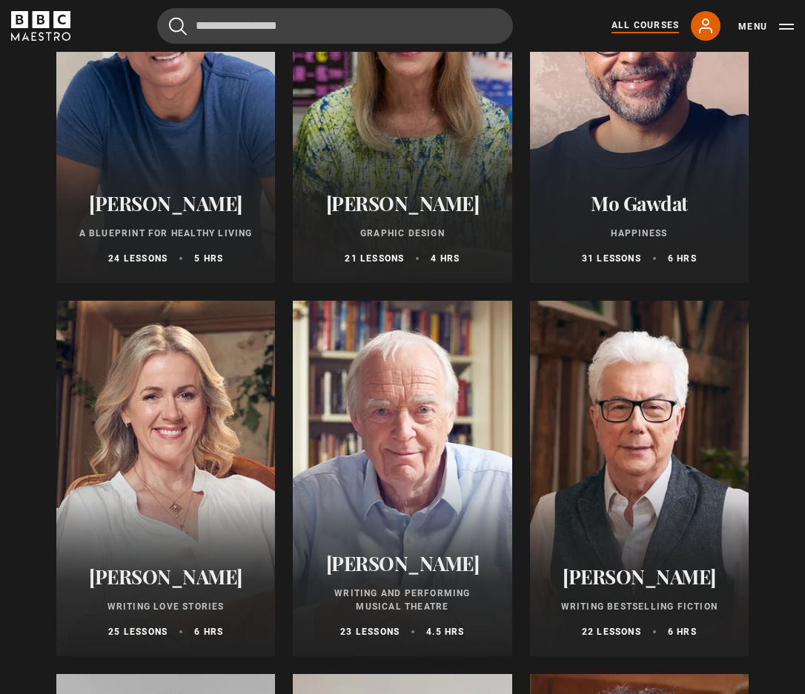
scroll to position [2519, 0]
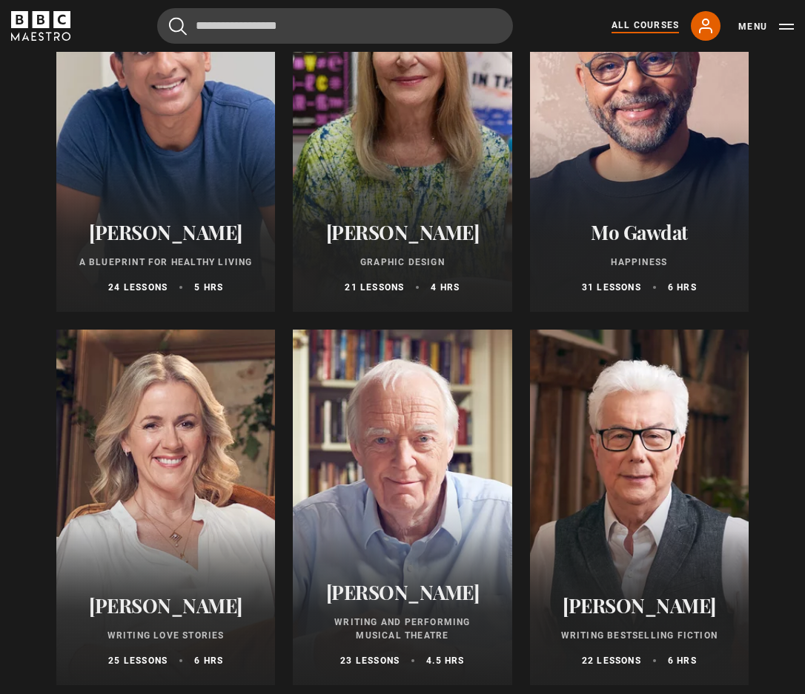
click at [167, 244] on h2 "[PERSON_NAME]" at bounding box center [165, 232] width 183 height 23
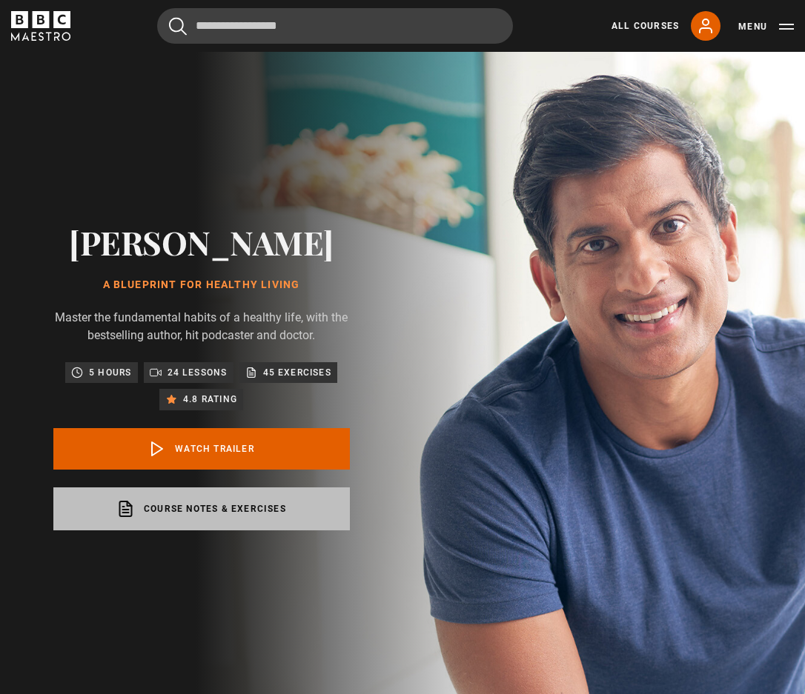
click at [222, 521] on link "Course notes & exercises opens in a new tab" at bounding box center [201, 509] width 296 height 43
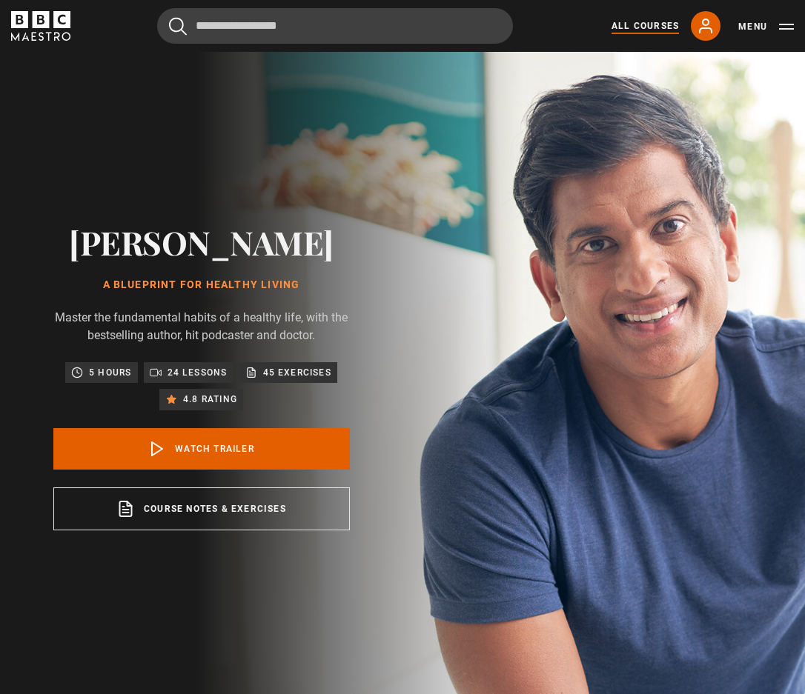
click at [631, 31] on link "All Courses" at bounding box center [644, 25] width 67 height 13
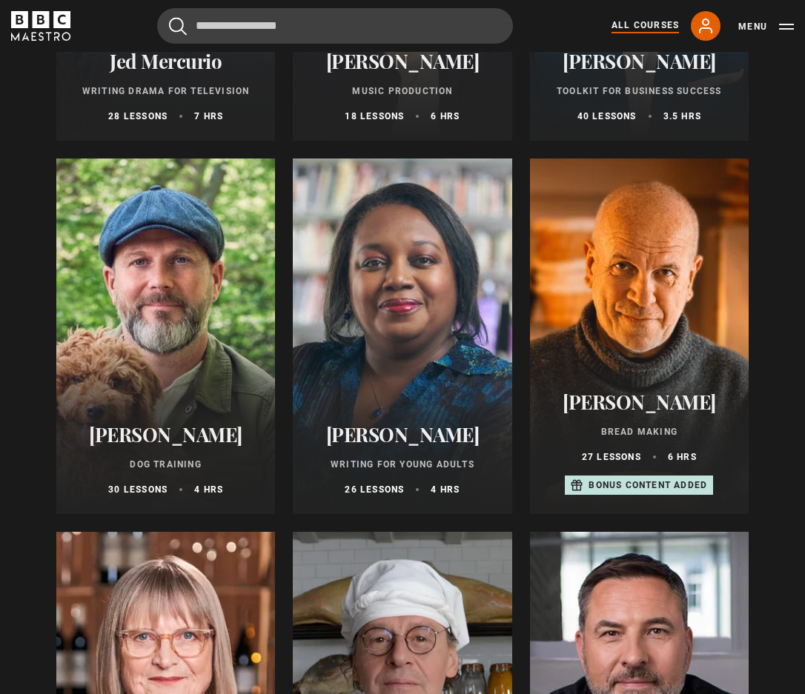
scroll to position [4594, 0]
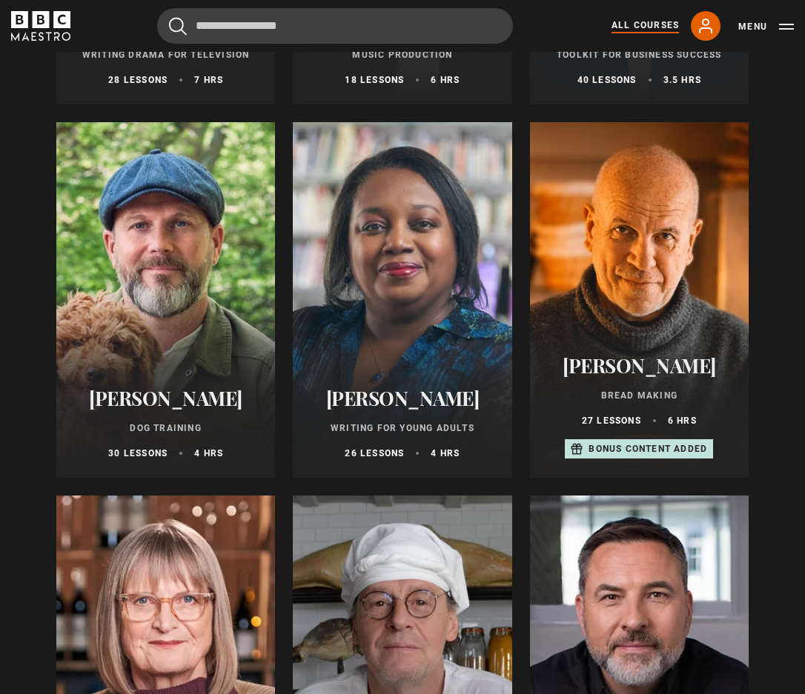
click at [177, 310] on div at bounding box center [165, 300] width 219 height 356
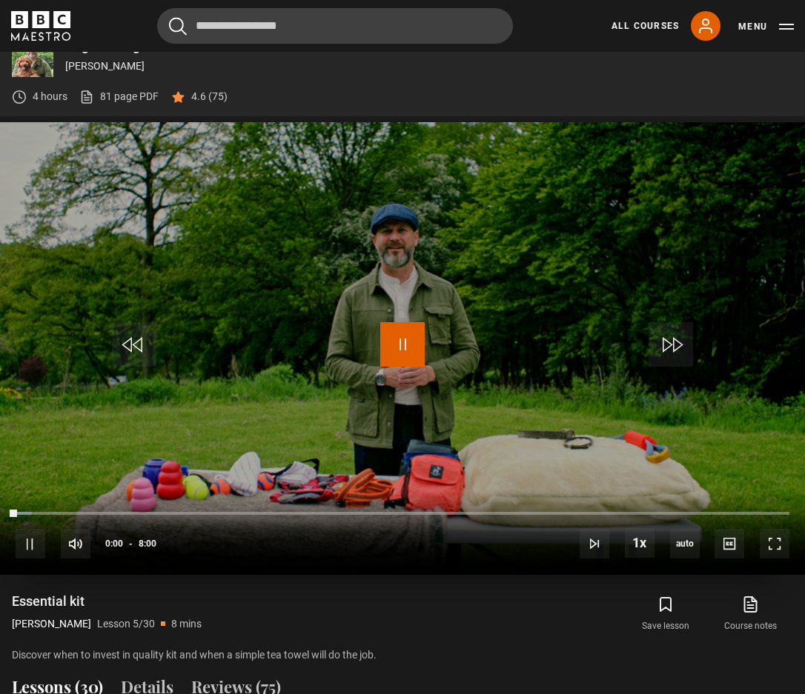
click at [401, 345] on span "Video Player" at bounding box center [402, 344] width 44 height 44
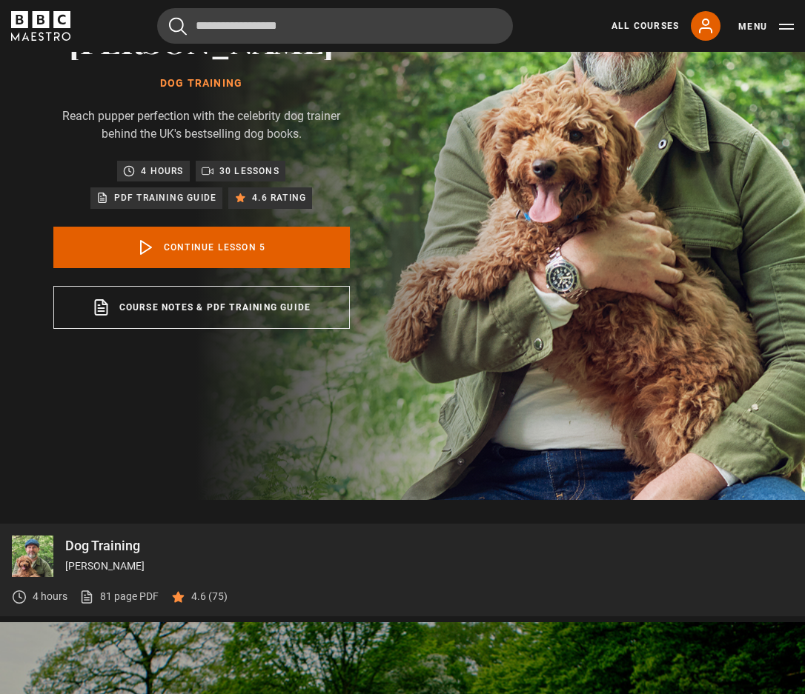
scroll to position [183, 0]
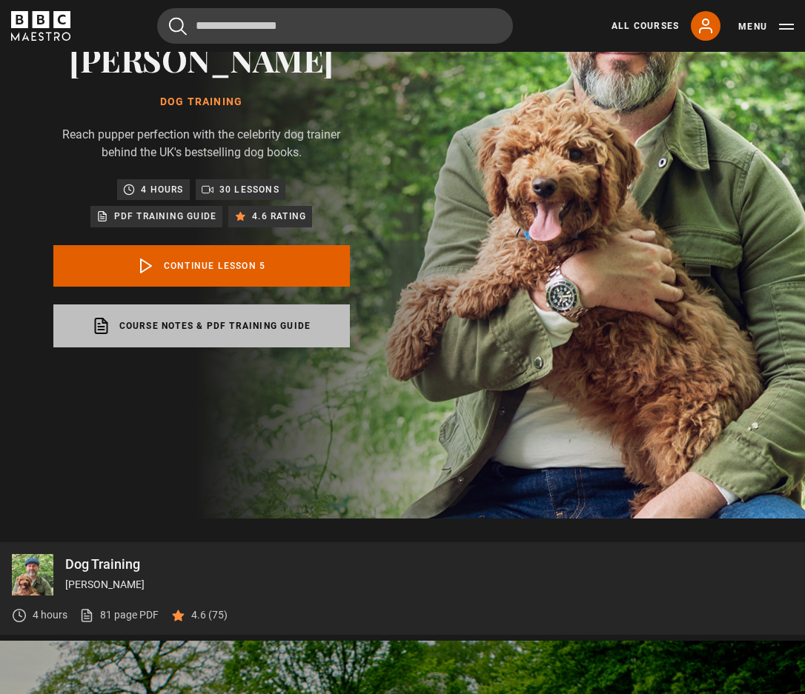
click at [305, 321] on link "Course notes & PDF training guide opens in a new tab" at bounding box center [201, 326] width 296 height 43
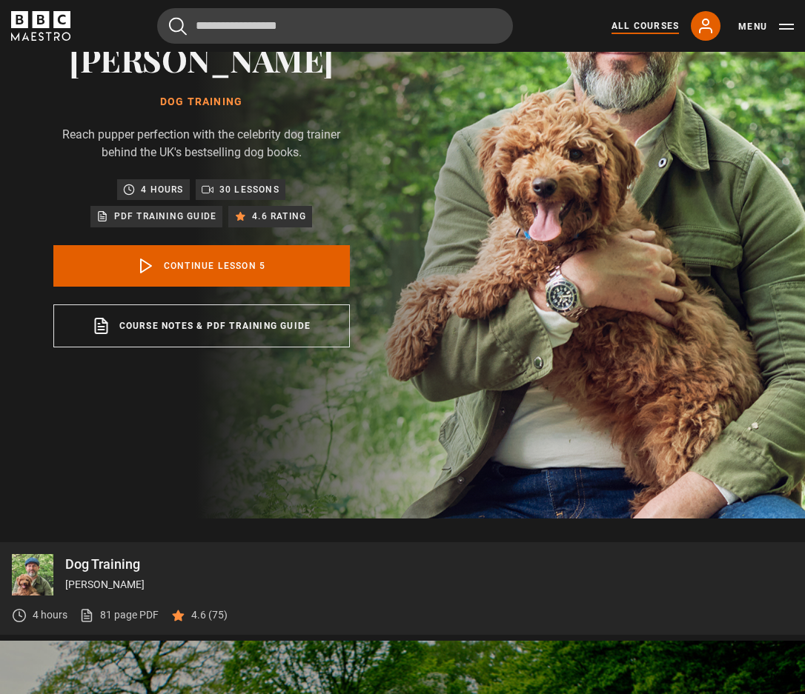
drag, startPoint x: 611, startPoint y: 27, endPoint x: 640, endPoint y: 27, distance: 28.9
click at [613, 27] on div "All Courses My Account Search Menu" at bounding box center [696, 26] width 194 height 30
click at [656, 27] on link "All Courses" at bounding box center [644, 25] width 67 height 13
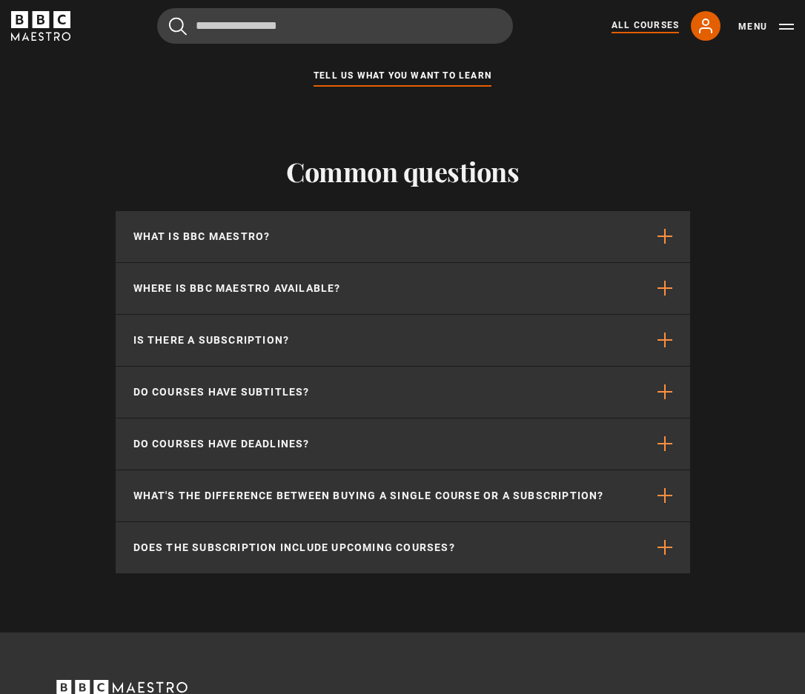
scroll to position [6224, 0]
